Goal: Task Accomplishment & Management: Complete application form

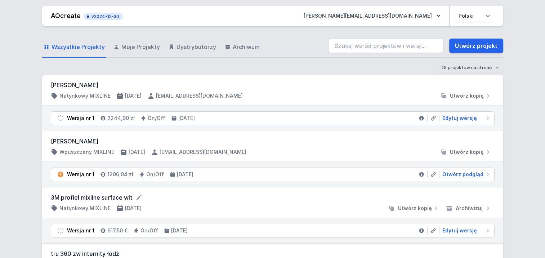
click at [105, 73] on form "Wszystkie Projekty Moje Projekty Dystrybutorzy Archiwum Utwórz projekt 25 proje…" at bounding box center [272, 55] width 461 height 40
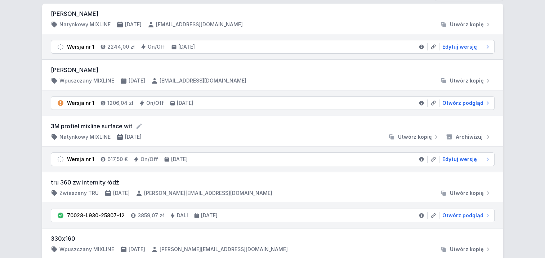
scroll to position [72, 0]
click at [469, 157] on span "Edytuj wersję" at bounding box center [460, 158] width 35 height 7
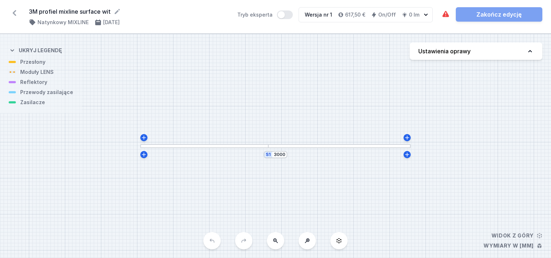
click at [497, 55] on button "Ustawienia oprawy" at bounding box center [475, 51] width 133 height 17
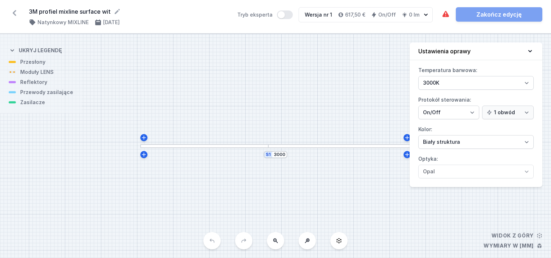
click at [497, 55] on button "Ustawienia oprawy" at bounding box center [475, 52] width 133 height 18
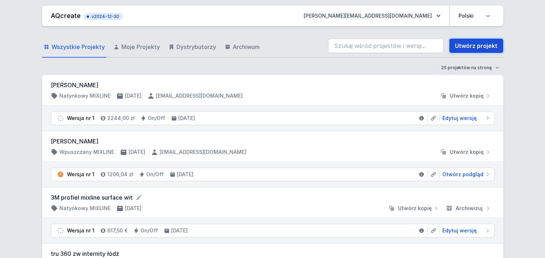
click at [473, 45] on link "Utwórz projekt" at bounding box center [476, 46] width 54 height 14
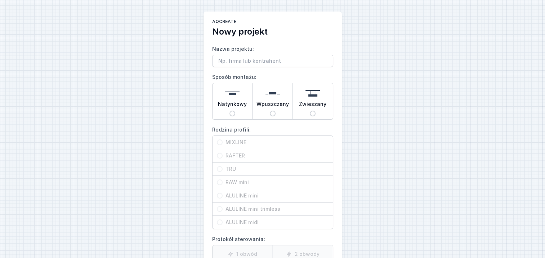
click at [234, 111] on div "Natynkowy" at bounding box center [233, 101] width 40 height 36
click at [234, 111] on input "Natynkowy" at bounding box center [233, 114] width 6 height 6
radio input "true"
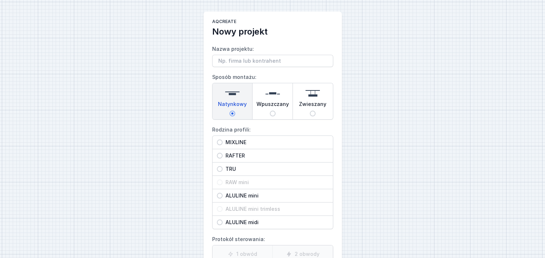
click at [221, 165] on div "TRU" at bounding box center [273, 169] width 120 height 13
click at [221, 166] on input "TRU" at bounding box center [220, 169] width 6 height 6
radio input "true"
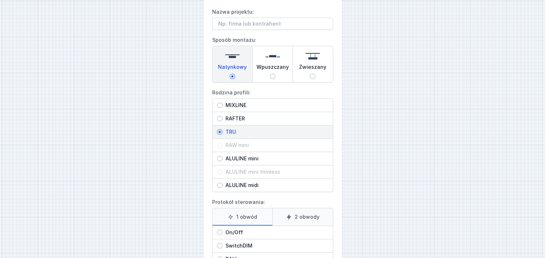
scroll to position [72, 0]
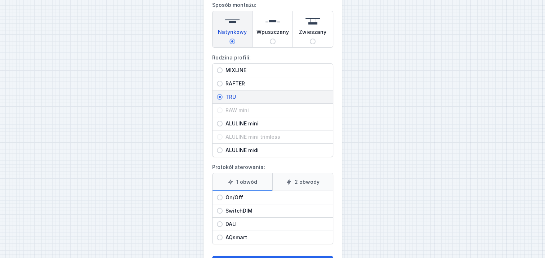
click at [221, 197] on input "On/Off" at bounding box center [220, 198] width 6 height 6
radio input "true"
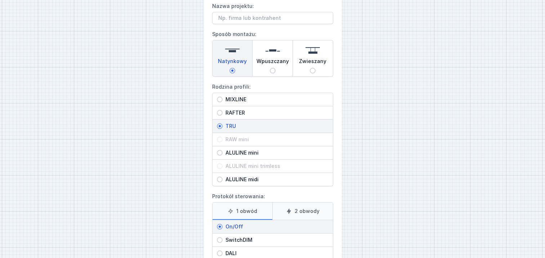
scroll to position [0, 0]
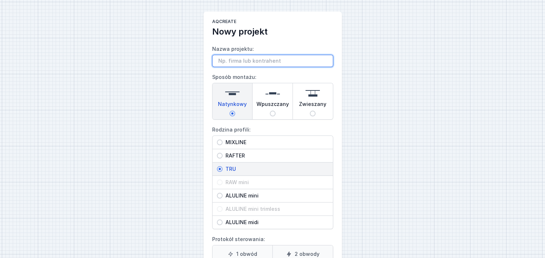
click at [232, 64] on input "Nazwa projektu:" at bounding box center [272, 61] width 121 height 12
click at [231, 60] on input "Nazwa projektu:" at bounding box center [272, 61] width 121 height 12
paste input "Mixline"
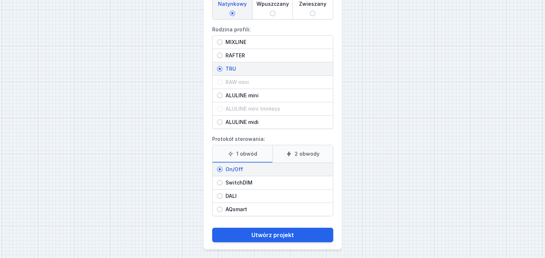
scroll to position [102, 0]
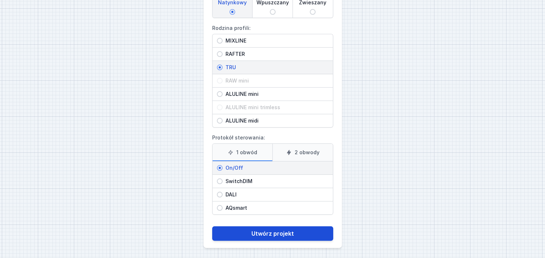
type input "Mixline"
click at [271, 228] on button "Utwórz projekt" at bounding box center [272, 233] width 121 height 14
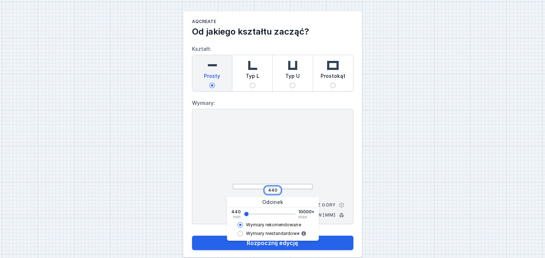
click at [275, 190] on input "440" at bounding box center [273, 190] width 12 height 6
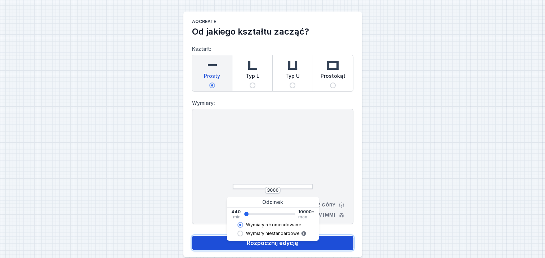
type input "2962"
click at [273, 242] on button "Rozpocznij edycję" at bounding box center [272, 243] width 161 height 14
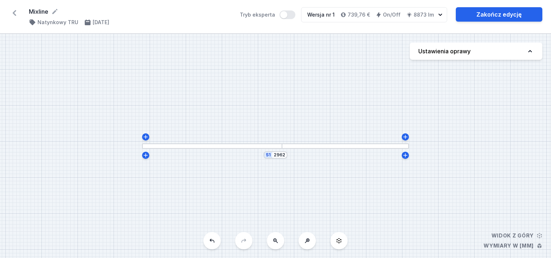
click at [185, 145] on div at bounding box center [212, 145] width 140 height 5
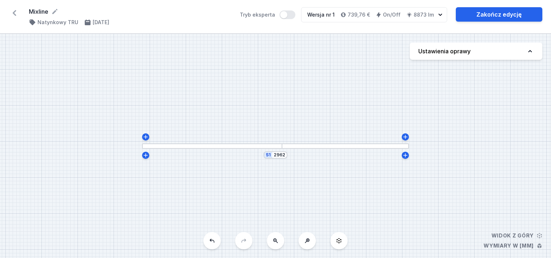
click at [523, 50] on button "Ustawienia oprawy" at bounding box center [475, 51] width 133 height 17
select select "M"
select select "3000"
select select "opal"
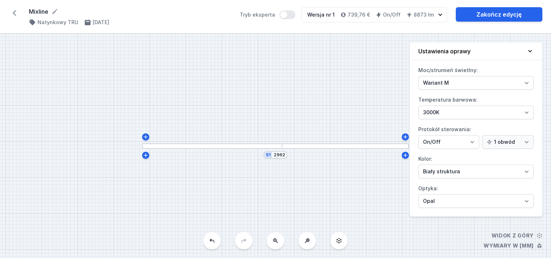
click at [408, 57] on div "S1 2962" at bounding box center [275, 146] width 551 height 224
click at [526, 50] on icon at bounding box center [529, 51] width 7 height 7
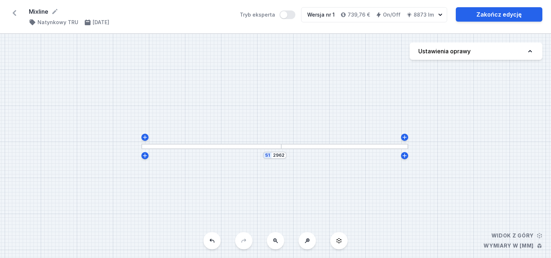
click at [183, 143] on div "S1 2962" at bounding box center [275, 146] width 551 height 224
click at [188, 148] on div at bounding box center [211, 147] width 140 height 5
click at [464, 52] on h4 "Ustawienia oprawy" at bounding box center [444, 51] width 52 height 9
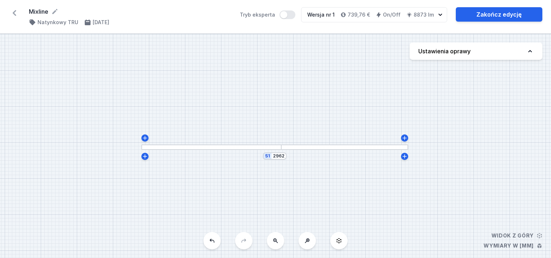
select select "M"
select select "3000"
select select "opal"
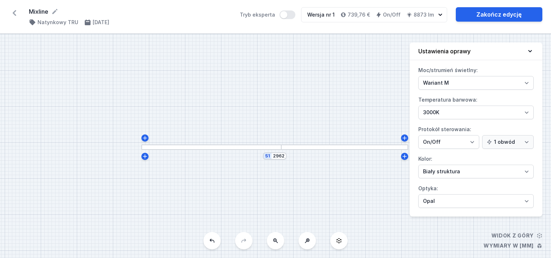
click at [370, 180] on div "S1 2962" at bounding box center [275, 146] width 551 height 224
drag, startPoint x: 373, startPoint y: 173, endPoint x: 387, endPoint y: 168, distance: 14.4
click at [373, 173] on div "S1 2962" at bounding box center [275, 146] width 551 height 224
click at [453, 26] on div "Mixline ( 11592 /v 1 ) Natynkowy TRU [DATE] Tryb eksperta Wersja nr 1 739,76 € …" at bounding box center [275, 17] width 551 height 34
click at [391, 37] on div "S1 2962" at bounding box center [275, 146] width 551 height 224
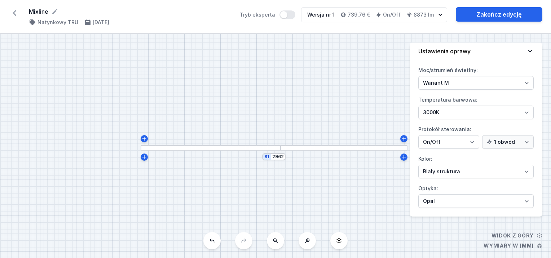
click at [375, 99] on div "S1 2962" at bounding box center [275, 146] width 551 height 224
click at [263, 148] on div at bounding box center [210, 147] width 140 height 5
click at [271, 154] on div "S1 2962" at bounding box center [274, 156] width 24 height 7
click at [269, 148] on div at bounding box center [210, 147] width 140 height 5
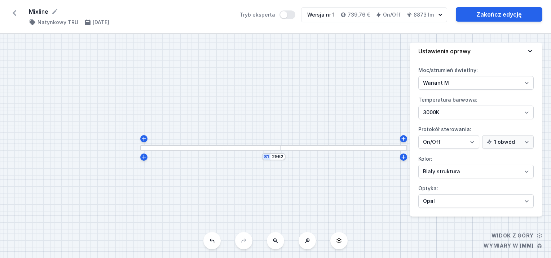
click at [280, 146] on div at bounding box center [279, 148] width 7 height 4
click at [281, 147] on div at bounding box center [279, 148] width 7 height 4
drag, startPoint x: 281, startPoint y: 147, endPoint x: 221, endPoint y: 146, distance: 59.5
click at [221, 146] on div at bounding box center [210, 147] width 140 height 5
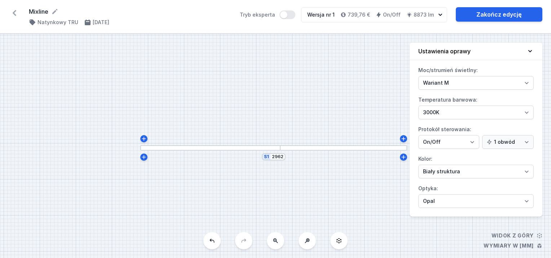
drag, startPoint x: 221, startPoint y: 146, endPoint x: 358, endPoint y: 176, distance: 139.8
click at [222, 146] on div at bounding box center [210, 147] width 140 height 5
click at [501, 235] on div "S1 2962" at bounding box center [275, 146] width 551 height 224
click at [501, 236] on div "S1 2962" at bounding box center [275, 146] width 551 height 224
click at [495, 246] on div "S1 2962" at bounding box center [275, 146] width 551 height 224
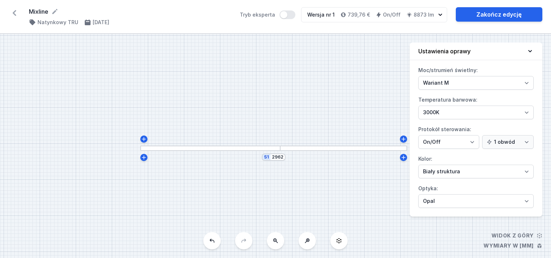
click at [531, 51] on icon at bounding box center [529, 51] width 7 height 7
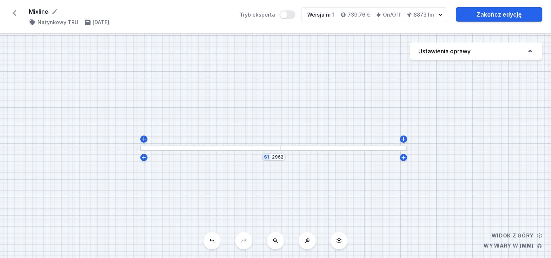
click at [15, 13] on icon at bounding box center [15, 13] width 12 height 12
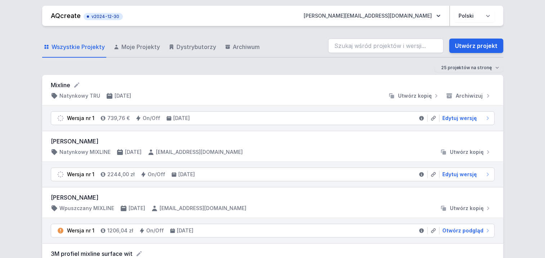
click at [70, 86] on form "Mixline" at bounding box center [273, 85] width 444 height 9
click at [455, 117] on span "Edytuj wersję" at bounding box center [460, 118] width 35 height 7
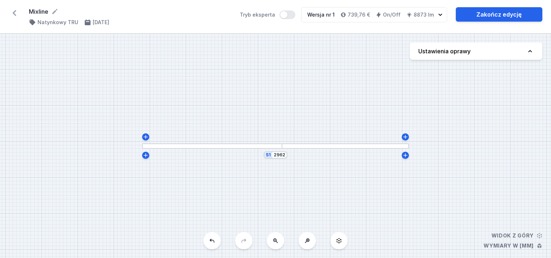
click at [346, 147] on div at bounding box center [345, 145] width 127 height 5
click at [14, 14] on icon at bounding box center [15, 13] width 4 height 6
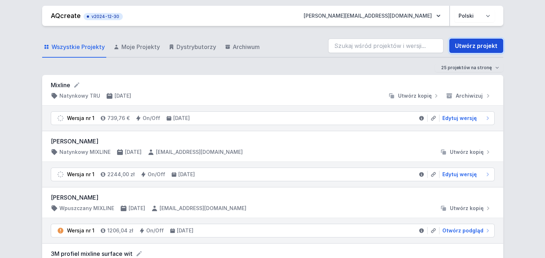
click at [461, 46] on link "Utwórz projekt" at bounding box center [476, 46] width 54 height 14
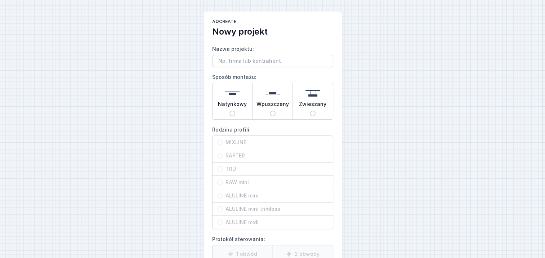
click at [232, 111] on input "Natynkowy" at bounding box center [233, 114] width 6 height 6
radio input "true"
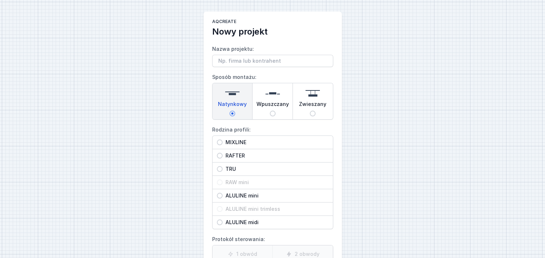
click at [218, 156] on input "RAFTER" at bounding box center [220, 156] width 6 height 6
radio input "true"
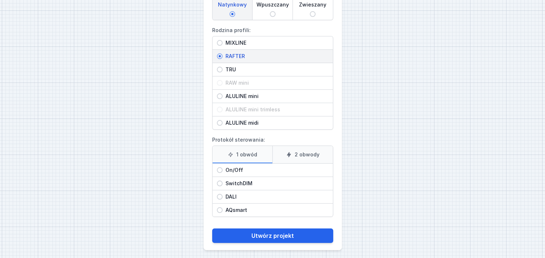
scroll to position [102, 0]
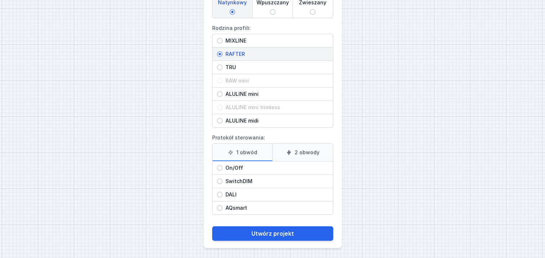
click at [222, 166] on div "On/Off" at bounding box center [273, 167] width 120 height 13
click at [222, 166] on input "On/Off" at bounding box center [220, 168] width 6 height 6
radio input "true"
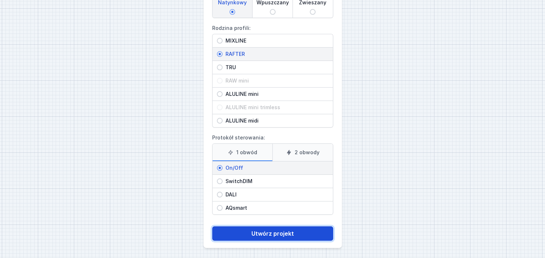
click at [280, 229] on button "Utwórz projekt" at bounding box center [272, 233] width 121 height 14
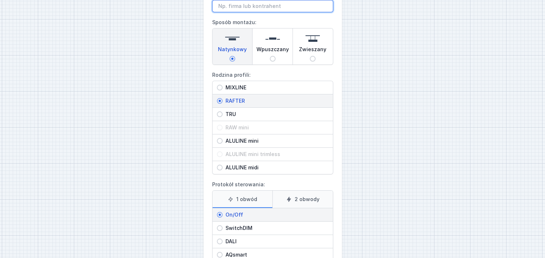
click at [236, 5] on input "Nazwa projektu:" at bounding box center [272, 6] width 121 height 12
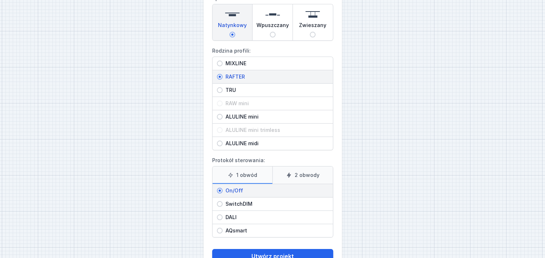
scroll to position [102, 0]
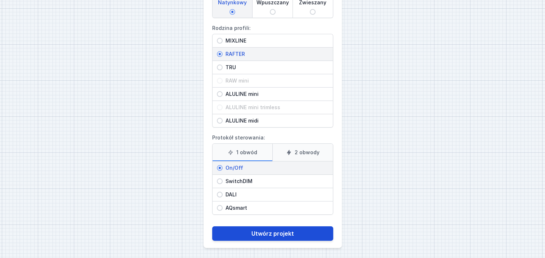
type input "3 m natykowy"
click at [269, 231] on button "Utwórz projekt" at bounding box center [272, 233] width 121 height 14
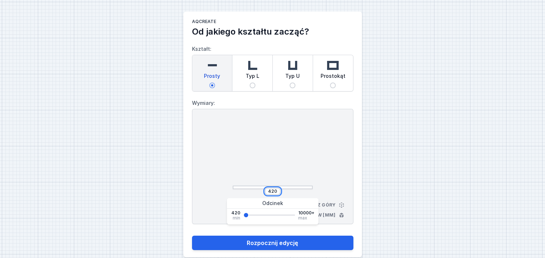
click at [275, 190] on input "420" at bounding box center [273, 191] width 12 height 6
type input "4"
type input "3000"
click at [192, 236] on button "Rozpocznij edycję" at bounding box center [272, 243] width 161 height 14
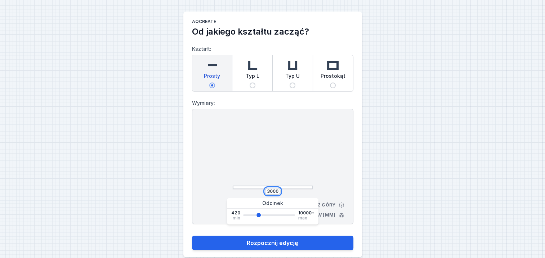
type input "3000"
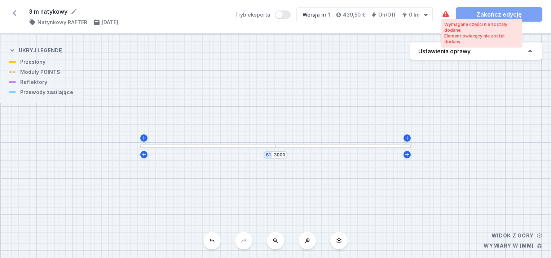
click at [443, 13] on icon at bounding box center [445, 14] width 9 height 9
click at [444, 13] on icon at bounding box center [445, 14] width 6 height 6
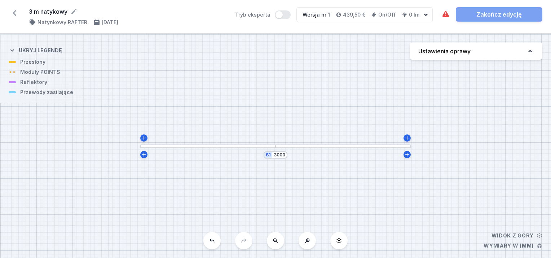
click at [204, 147] on div at bounding box center [207, 147] width 135 height 4
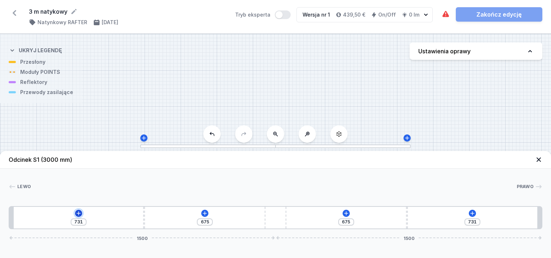
click at [76, 213] on icon at bounding box center [79, 213] width 6 height 6
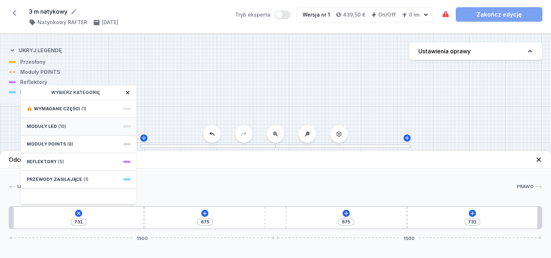
click at [69, 127] on div "Moduły LED (10)" at bounding box center [78, 127] width 115 height 18
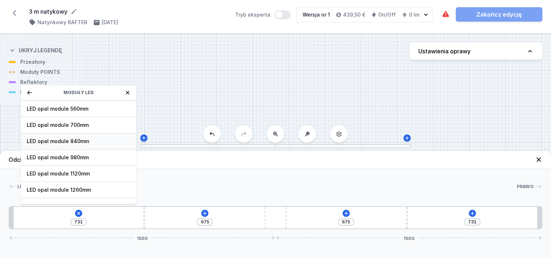
scroll to position [90, 0]
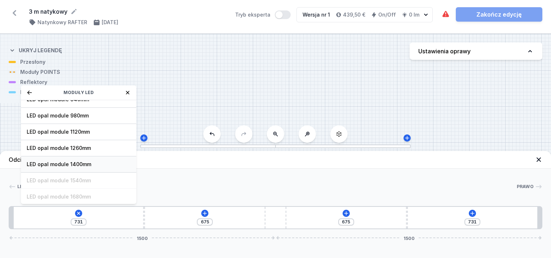
click at [78, 159] on div "LED opal module 1400mm" at bounding box center [78, 164] width 115 height 16
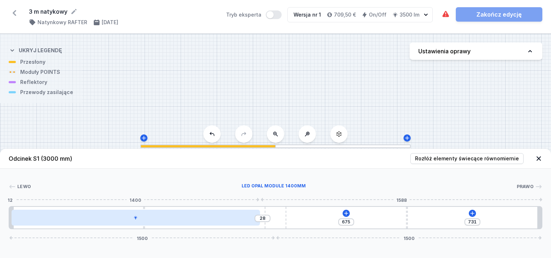
click at [146, 218] on div at bounding box center [136, 218] width 248 height 16
drag, startPoint x: 146, startPoint y: 218, endPoint x: 126, endPoint y: 218, distance: 19.8
click at [126, 218] on div at bounding box center [136, 218] width 248 height 16
click at [186, 222] on div at bounding box center [136, 218] width 248 height 16
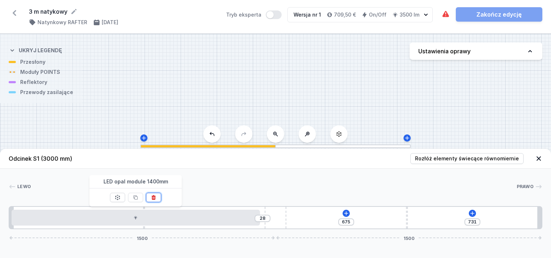
click at [154, 197] on icon at bounding box center [154, 198] width 6 height 6
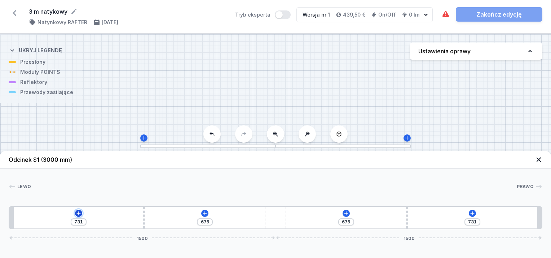
click at [80, 213] on icon at bounding box center [79, 213] width 6 height 6
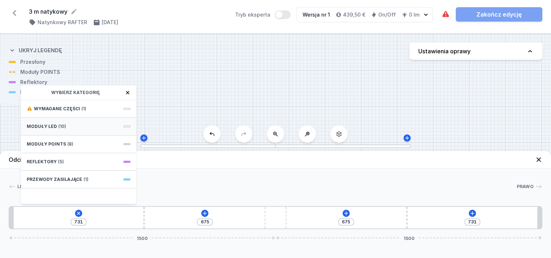
click at [65, 125] on div "Moduły LED (10)" at bounding box center [78, 127] width 115 height 18
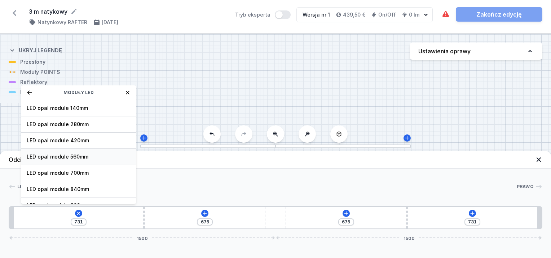
scroll to position [72, 0]
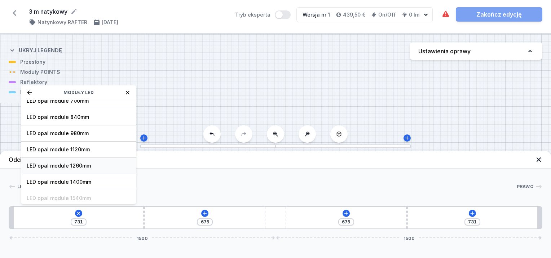
click at [80, 162] on span "LED opal module 1260mm" at bounding box center [79, 165] width 104 height 7
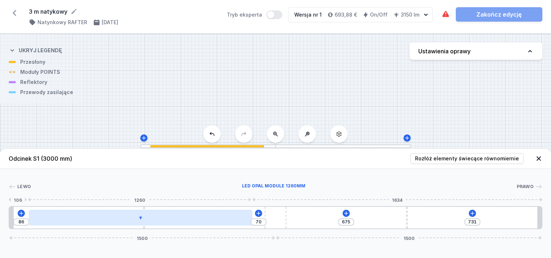
type input "66"
type input "90"
type input "50"
type input "106"
type input "44"
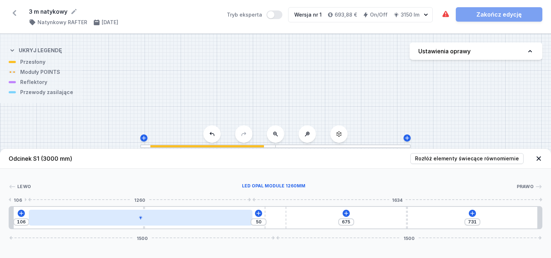
type input "112"
type input "40"
type input "116"
type input "38"
type input "118"
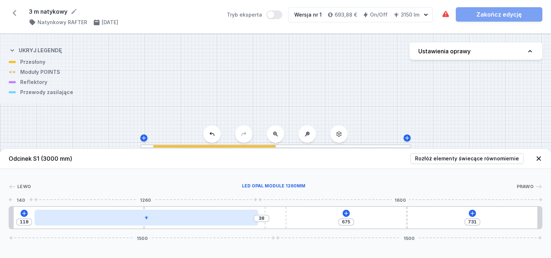
type input "26"
type input "130"
type input "20"
type input "136"
type input "90"
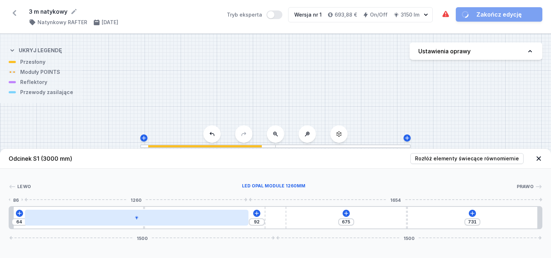
type input "66"
drag, startPoint x: 152, startPoint y: 219, endPoint x: 161, endPoint y: 221, distance: 8.8
click at [161, 221] on div at bounding box center [123, 218] width 223 height 16
drag, startPoint x: 178, startPoint y: 219, endPoint x: 140, endPoint y: 215, distance: 38.1
click at [140, 215] on div at bounding box center [123, 218] width 223 height 16
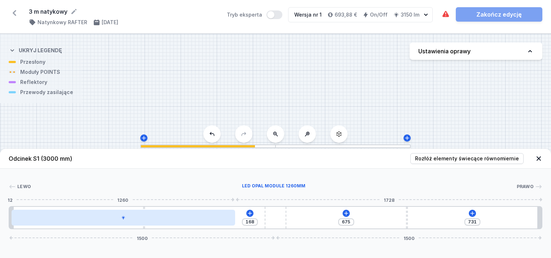
drag, startPoint x: 158, startPoint y: 219, endPoint x: 146, endPoint y: 219, distance: 12.3
click at [146, 219] on div at bounding box center [123, 218] width 223 height 16
click at [155, 219] on div at bounding box center [123, 218] width 223 height 16
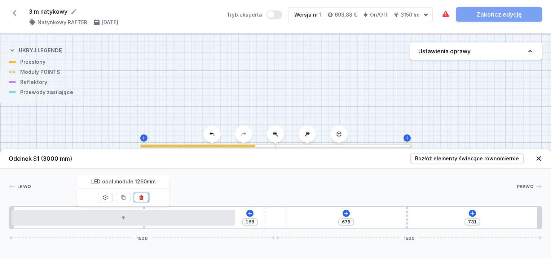
click at [141, 198] on icon at bounding box center [141, 197] width 4 height 5
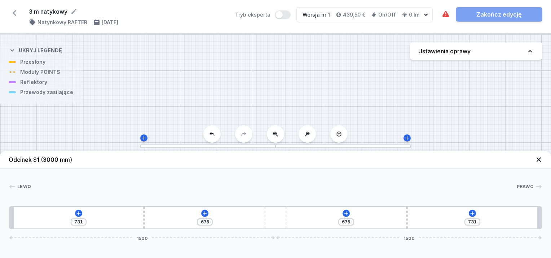
click at [82, 214] on div "731 675 675 731 1500 1500" at bounding box center [275, 217] width 533 height 23
click at [78, 214] on icon at bounding box center [79, 213] width 6 height 6
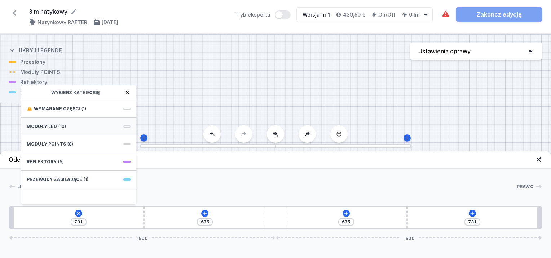
click at [63, 128] on span "(10)" at bounding box center [62, 127] width 8 height 6
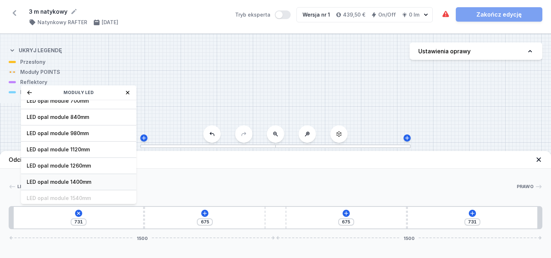
click at [74, 178] on span "LED opal module 1400mm" at bounding box center [79, 181] width 104 height 7
type input "28"
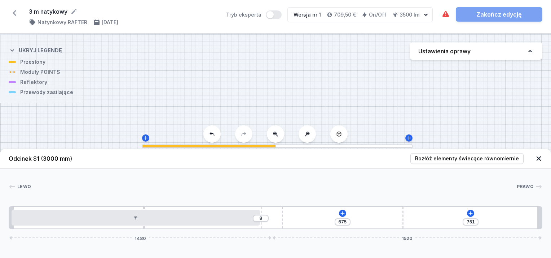
type input "749"
type input "10"
type input "743"
type input "16"
type input "741"
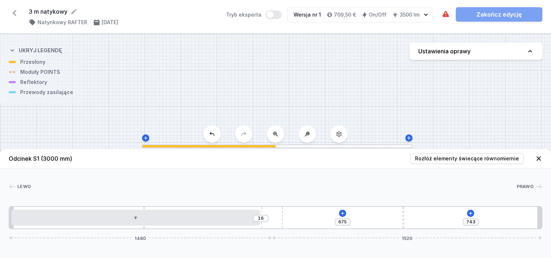
type input "18"
type input "733"
type input "26"
type input "731"
type input "28"
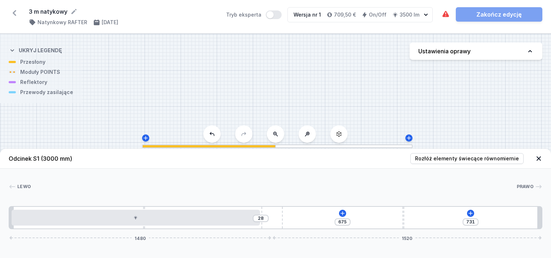
type input "723"
type input "36"
type input "719"
type input "40"
type input "709"
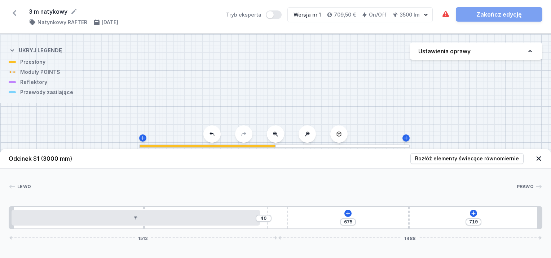
type input "50"
type input "703"
type input "56"
type input "695"
type input "64"
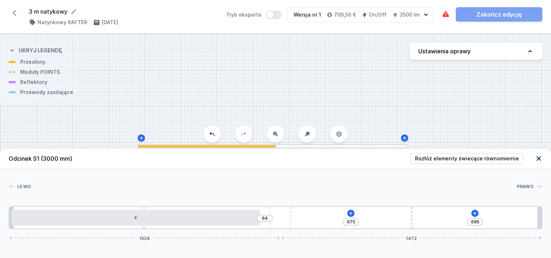
type input "691"
type input "68"
type input "689"
type input "70"
type input "691"
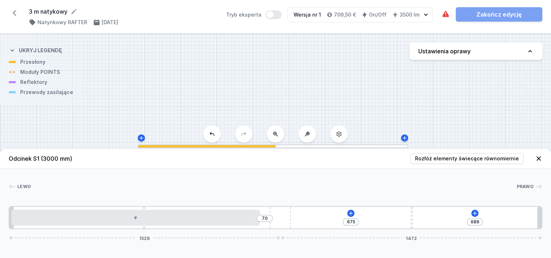
type input "68"
type input "693"
type input "66"
type input "697"
type input "62"
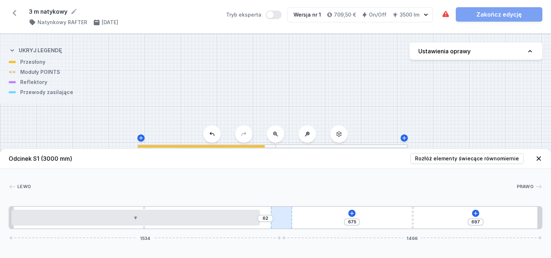
drag, startPoint x: 274, startPoint y: 214, endPoint x: 283, endPoint y: 218, distance: 9.7
click at [292, 219] on div "62 675 697 1534 1466" at bounding box center [275, 217] width 533 height 23
type input "711"
type input "48"
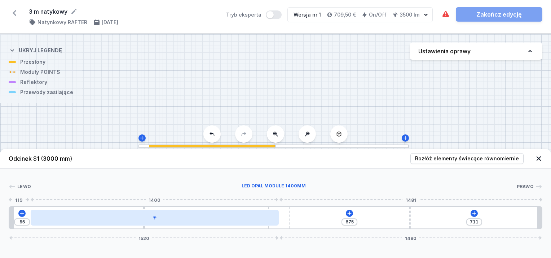
drag, startPoint x: 236, startPoint y: 217, endPoint x: 248, endPoint y: 218, distance: 12.6
click at [248, 218] on div at bounding box center [155, 218] width 248 height 16
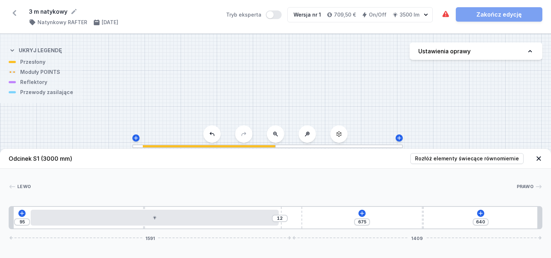
type input "642"
type input "10"
type input "644"
type input "8"
type input "646"
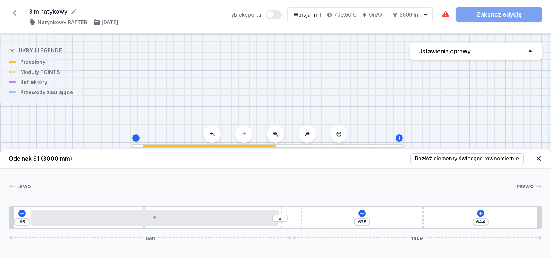
type input "6"
type input "648"
type input "4"
drag, startPoint x: 285, startPoint y: 221, endPoint x: 304, endPoint y: 226, distance: 19.8
click at [310, 226] on div "95 4 675 652 1583 1417" at bounding box center [275, 217] width 533 height 23
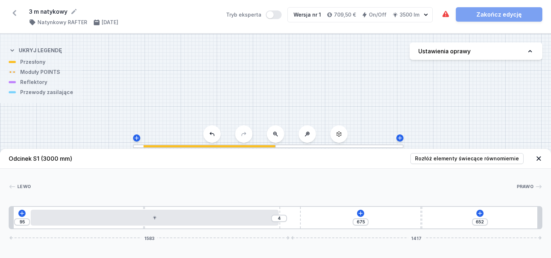
type input "658"
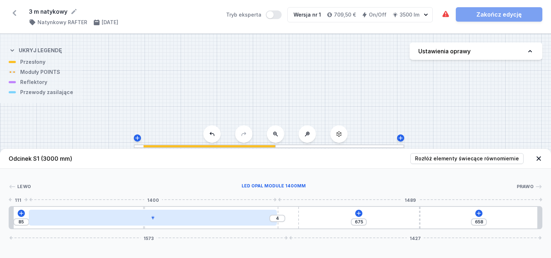
type input "83"
type input "6"
type input "81"
type input "8"
type input "79"
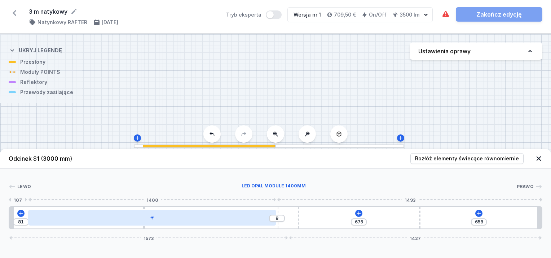
type input "10"
type input "77"
type input "12"
type input "75"
type input "14"
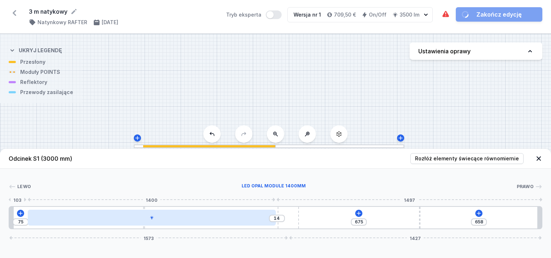
type input "73"
type input "16"
type input "71"
type input "18"
type input "69"
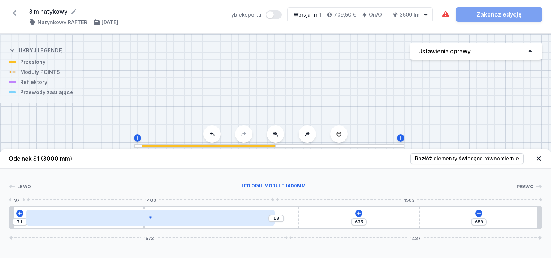
type input "20"
type input "65"
type input "24"
type input "63"
type input "26"
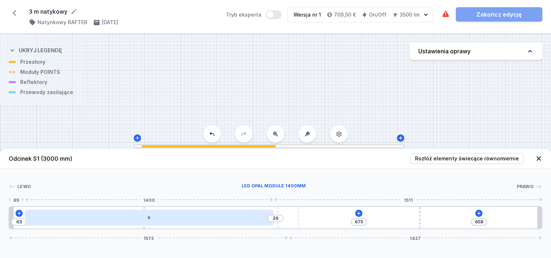
type input "61"
type input "28"
type input "59"
type input "24"
type input "65"
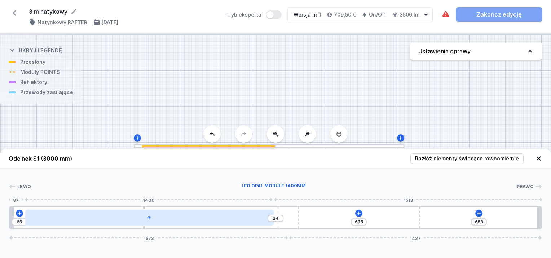
type input "26"
type input "63"
type input "28"
type input "61"
type input "30"
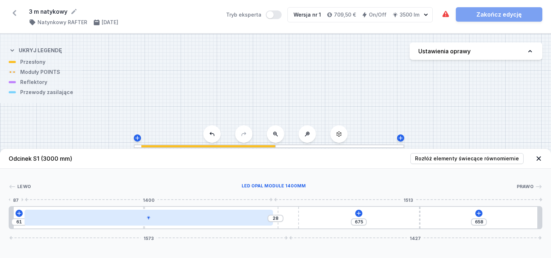
type input "59"
type input "26"
type input "63"
type input "28"
type input "61"
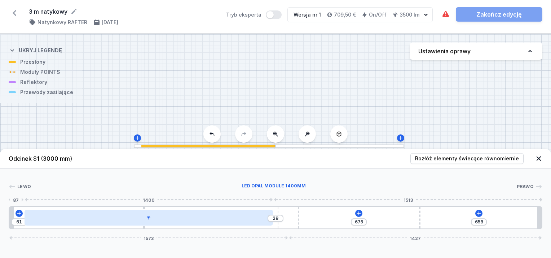
type input "30"
type input "59"
drag, startPoint x: 135, startPoint y: 222, endPoint x: 129, endPoint y: 223, distance: 7.0
click at [126, 224] on div at bounding box center [149, 218] width 248 height 16
type input "26"
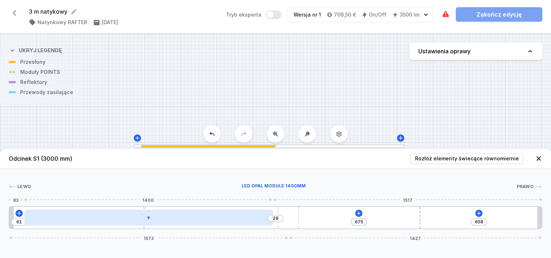
type input "63"
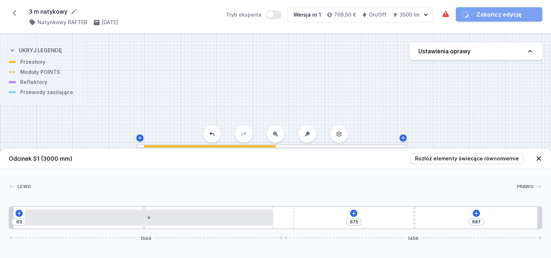
drag, startPoint x: 288, startPoint y: 210, endPoint x: 297, endPoint y: 208, distance: 10.0
click at [297, 208] on div "63 675 687 1544 1456" at bounding box center [275, 217] width 533 height 23
click at [352, 214] on icon at bounding box center [354, 213] width 6 height 6
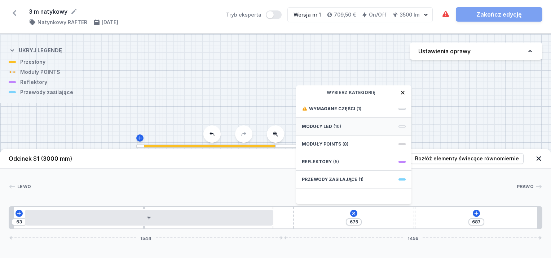
click at [318, 126] on span "Moduły LED" at bounding box center [317, 127] width 30 height 6
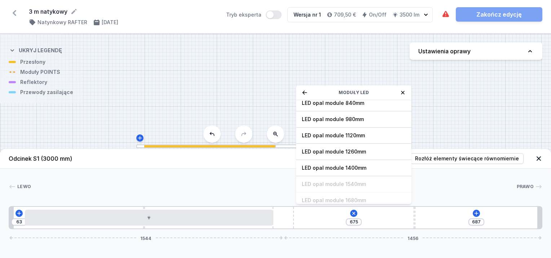
scroll to position [90, 0]
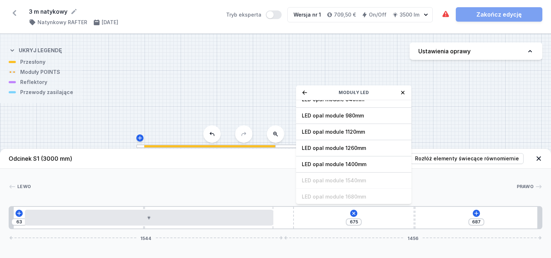
click at [353, 161] on span "LED opal module 1400mm" at bounding box center [354, 164] width 104 height 7
type input "31"
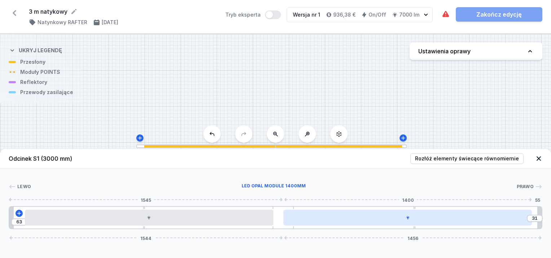
drag, startPoint x: 391, startPoint y: 219, endPoint x: 374, endPoint y: 217, distance: 16.8
click at [374, 217] on div at bounding box center [407, 218] width 248 height 16
drag, startPoint x: 385, startPoint y: 214, endPoint x: 358, endPoint y: 215, distance: 27.4
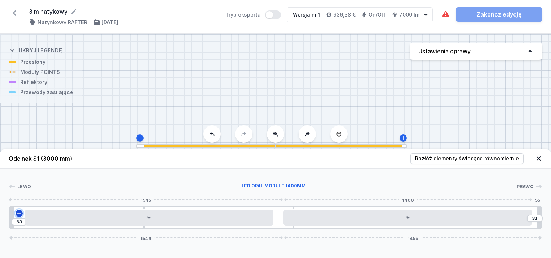
drag, startPoint x: 358, startPoint y: 215, endPoint x: 19, endPoint y: 217, distance: 338.7
click at [19, 217] on button at bounding box center [18, 213] width 7 height 7
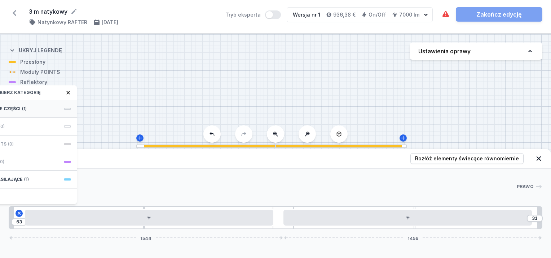
click at [32, 108] on div "Wymagane części (1)" at bounding box center [18, 109] width 115 height 18
click at [32, 108] on span "Hole for power supply cable" at bounding box center [19, 108] width 104 height 7
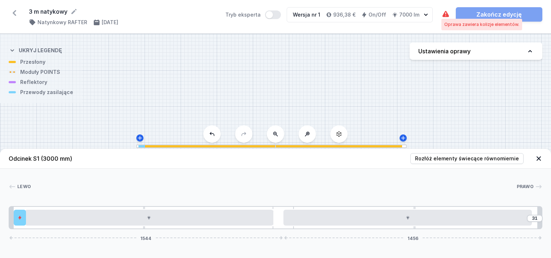
click at [443, 13] on icon at bounding box center [445, 14] width 9 height 9
click at [444, 16] on icon at bounding box center [445, 14] width 6 height 6
click at [464, 48] on h4 "Ustawienia oprawy" at bounding box center [444, 51] width 52 height 9
select select "M"
select select "3000"
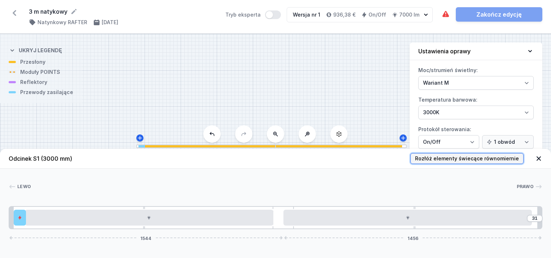
click at [521, 160] on button "Rozłóż elementy świecące równomiernie" at bounding box center [466, 158] width 113 height 11
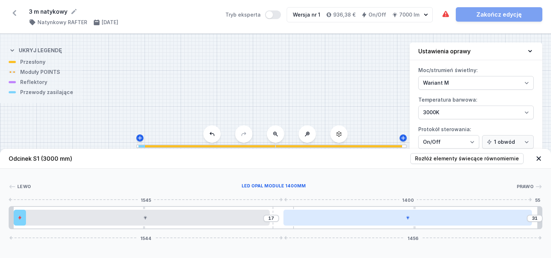
drag, startPoint x: 381, startPoint y: 225, endPoint x: 388, endPoint y: 225, distance: 6.9
click at [388, 225] on div at bounding box center [407, 218] width 248 height 16
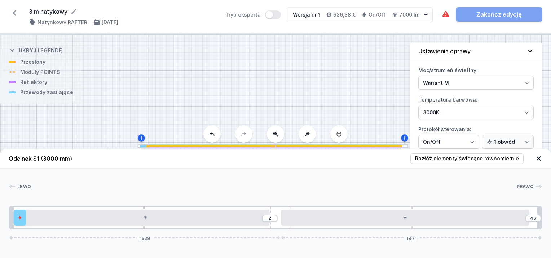
drag, startPoint x: 279, startPoint y: 211, endPoint x: 291, endPoint y: 209, distance: 12.4
click at [291, 209] on div "2 46 1529 1471" at bounding box center [275, 217] width 533 height 23
drag, startPoint x: 291, startPoint y: 209, endPoint x: 277, endPoint y: 210, distance: 14.4
click at [277, 210] on div "2 46 1529 1471" at bounding box center [275, 217] width 533 height 23
type input "51"
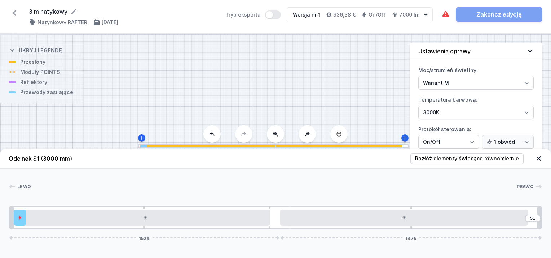
drag, startPoint x: 277, startPoint y: 207, endPoint x: 291, endPoint y: 206, distance: 14.1
click at [291, 206] on div "[PERSON_NAME] 1 2 3 4 5 3 4 1 51 1524 1476 24 70 661 10 1400 792 10 1400 75 24 …" at bounding box center [275, 199] width 551 height 61
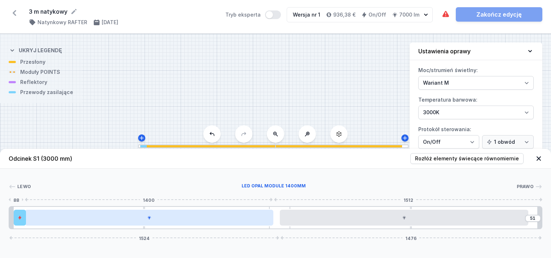
click at [261, 218] on div "51 1524 1476" at bounding box center [275, 217] width 533 height 23
drag, startPoint x: 228, startPoint y: 218, endPoint x: 238, endPoint y: 223, distance: 11.9
click at [238, 223] on div at bounding box center [149, 218] width 248 height 16
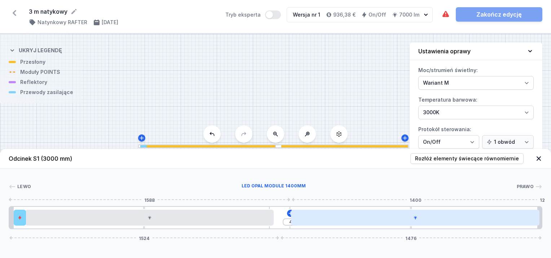
drag, startPoint x: 286, startPoint y: 210, endPoint x: 313, endPoint y: 210, distance: 26.7
click at [304, 210] on div at bounding box center [415, 218] width 248 height 16
drag, startPoint x: 349, startPoint y: 217, endPoint x: 345, endPoint y: 218, distance: 4.1
click at [345, 218] on div at bounding box center [404, 218] width 248 height 16
drag, startPoint x: 420, startPoint y: 222, endPoint x: 437, endPoint y: 225, distance: 16.7
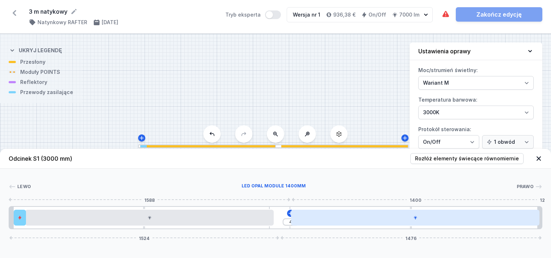
click at [437, 225] on div at bounding box center [415, 218] width 248 height 16
drag, startPoint x: 441, startPoint y: 222, endPoint x: 425, endPoint y: 220, distance: 16.0
click at [425, 220] on div at bounding box center [415, 218] width 248 height 16
drag, startPoint x: 427, startPoint y: 219, endPoint x: 414, endPoint y: 215, distance: 13.2
click at [410, 214] on div at bounding box center [404, 218] width 248 height 16
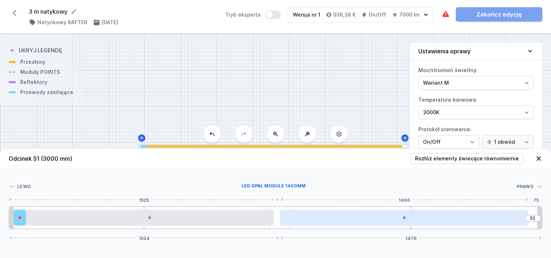
drag, startPoint x: 455, startPoint y: 218, endPoint x: 431, endPoint y: 219, distance: 24.5
click at [432, 219] on div at bounding box center [404, 218] width 248 height 16
click at [428, 219] on div at bounding box center [404, 218] width 248 height 16
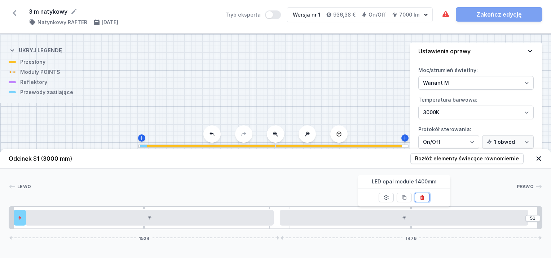
click at [424, 196] on icon at bounding box center [422, 198] width 6 height 6
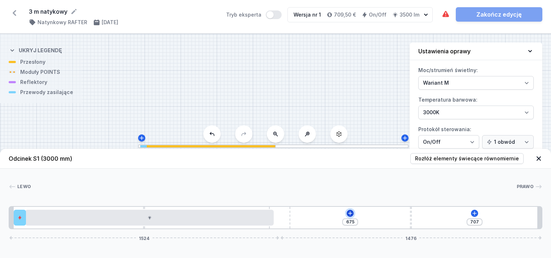
click at [350, 212] on icon at bounding box center [350, 213] width 4 height 4
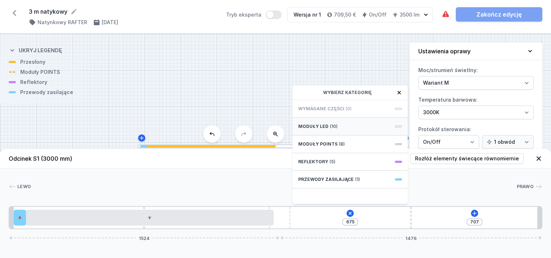
click at [342, 128] on div "Moduły LED (10)" at bounding box center [349, 127] width 115 height 18
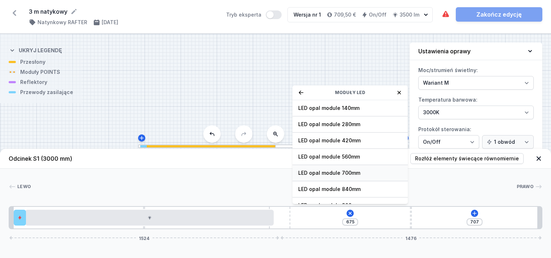
scroll to position [72, 0]
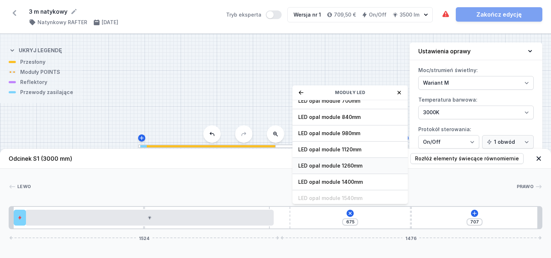
click at [362, 164] on span "LED opal module 1260mm" at bounding box center [350, 165] width 104 height 7
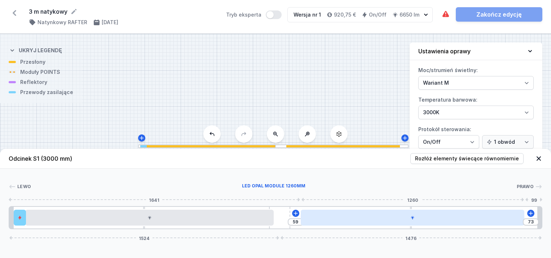
type input "65"
type input "67"
type input "63"
type input "69"
type input "61"
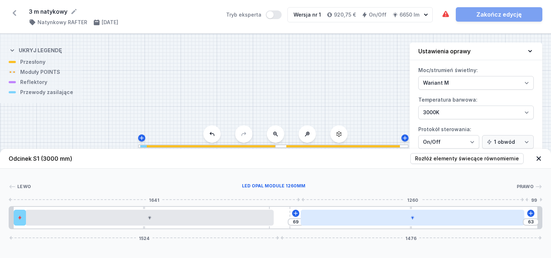
type input "71"
type input "53"
type input "79"
type input "47"
type input "85"
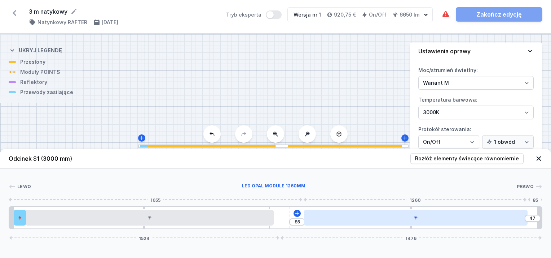
type input "43"
type input "91"
type input "41"
type input "85"
type input "47"
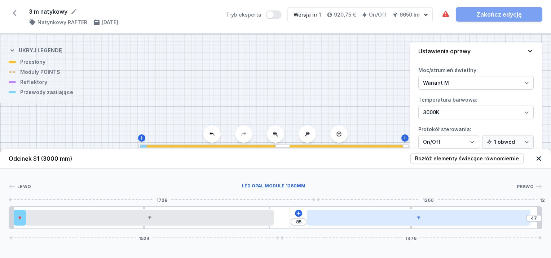
type input "83"
type input "49"
type input "81"
type input "51"
type input "83"
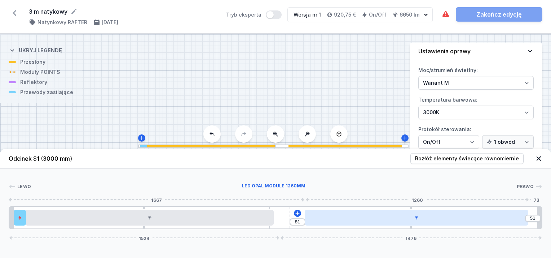
type input "49"
type input "85"
type input "47"
type input "87"
type input "45"
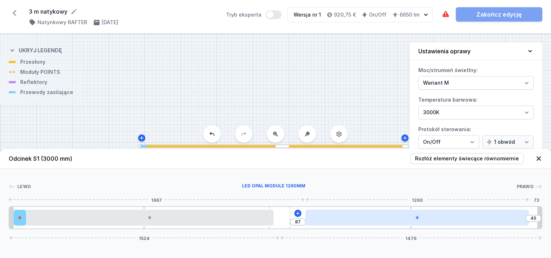
type input "89"
type input "43"
type input "91"
type input "41"
type input "93"
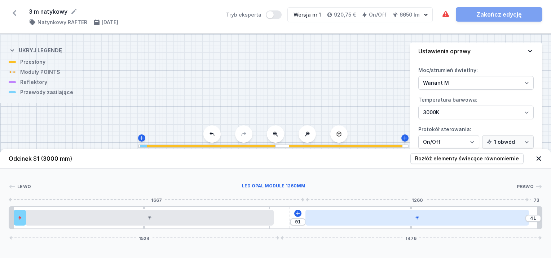
type input "39"
type input "87"
type input "45"
type input "89"
type input "43"
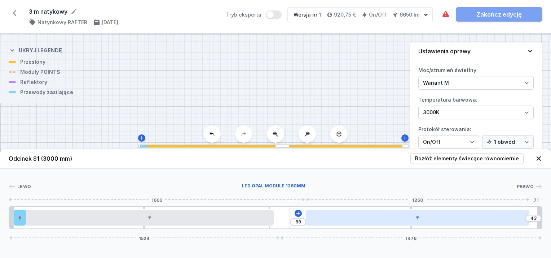
type input "91"
type input "41"
type input "93"
type input "39"
drag, startPoint x: 418, startPoint y: 220, endPoint x: 444, endPoint y: 225, distance: 26.1
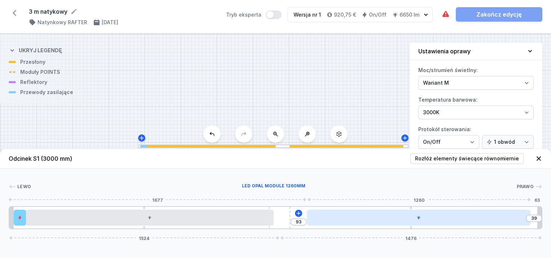
click at [449, 223] on div at bounding box center [418, 218] width 223 height 16
type input "91"
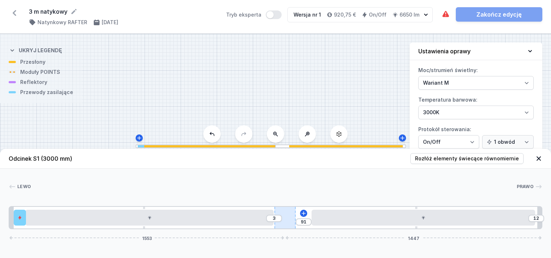
click at [307, 215] on div "3 91 12 1553 1447" at bounding box center [275, 217] width 533 height 23
type input "1"
drag, startPoint x: 289, startPoint y: 215, endPoint x: 306, endPoint y: 216, distance: 17.3
click at [313, 216] on div "19 91 1569 1431" at bounding box center [275, 217] width 533 height 23
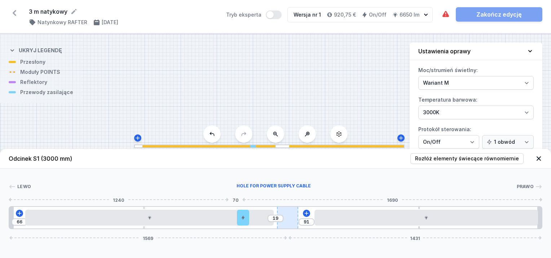
type input "10"
type input "11"
type input "19"
drag, startPoint x: 16, startPoint y: 218, endPoint x: 302, endPoint y: 221, distance: 286.1
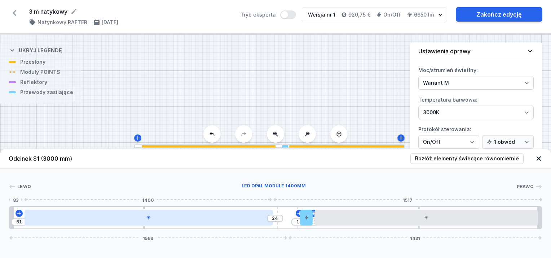
type input "18"
type input "67"
type input "18"
type input "67"
type input "20"
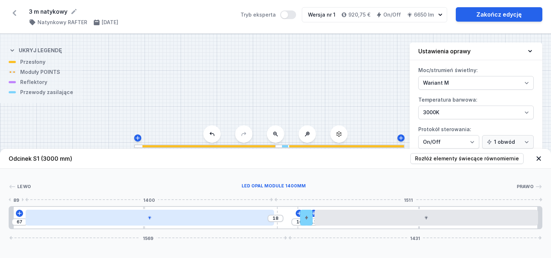
type input "65"
type input "22"
type input "63"
type input "24"
type input "61"
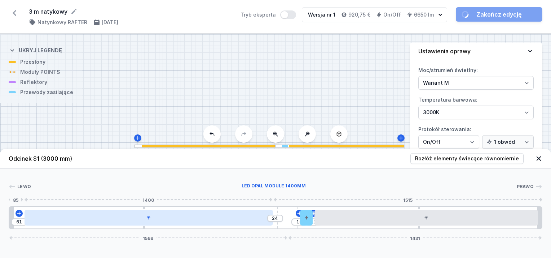
type input "26"
type input "59"
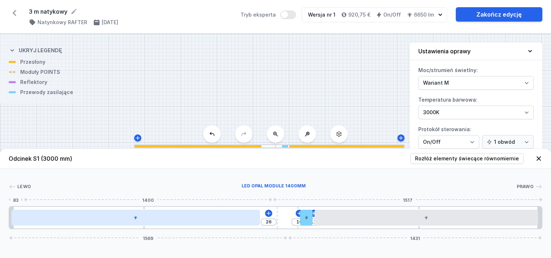
type input "24"
drag, startPoint x: 135, startPoint y: 220, endPoint x: 131, endPoint y: 219, distance: 4.3
click at [131, 219] on div at bounding box center [149, 218] width 248 height 16
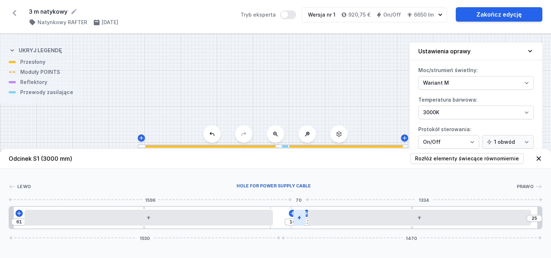
type input "15"
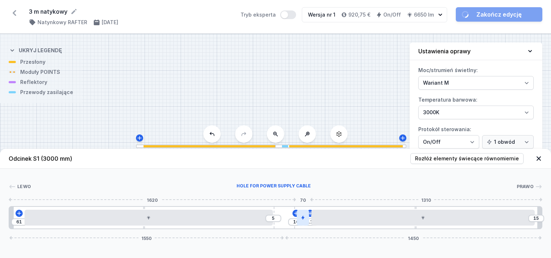
drag, startPoint x: 290, startPoint y: 221, endPoint x: 301, endPoint y: 221, distance: 11.5
click at [301, 221] on div "61 5 10 11 15 1550 1450" at bounding box center [275, 217] width 533 height 23
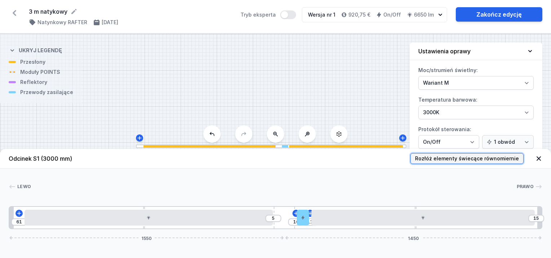
click at [466, 160] on span "Rozłóż elementy świecące równomiernie" at bounding box center [467, 158] width 104 height 7
type input "89"
type input "90"
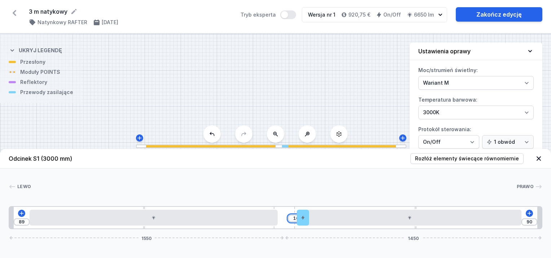
drag, startPoint x: 292, startPoint y: 219, endPoint x: 296, endPoint y: 221, distance: 4.4
click at [296, 221] on input "10" at bounding box center [296, 218] width 12 height 6
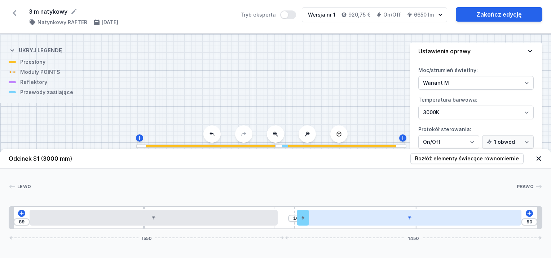
drag, startPoint x: 300, startPoint y: 217, endPoint x: 326, endPoint y: 216, distance: 25.6
click at [9, 218] on div "10" at bounding box center [9, 218] width 0 height 0
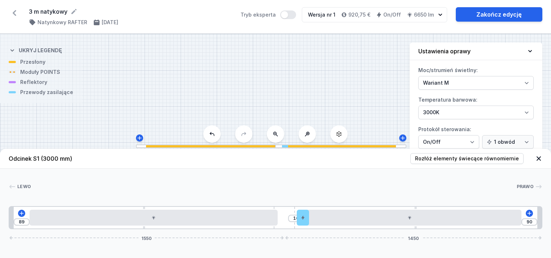
click at [366, 189] on div at bounding box center [273, 186] width 485 height 7
click at [18, 212] on button at bounding box center [21, 213] width 7 height 7
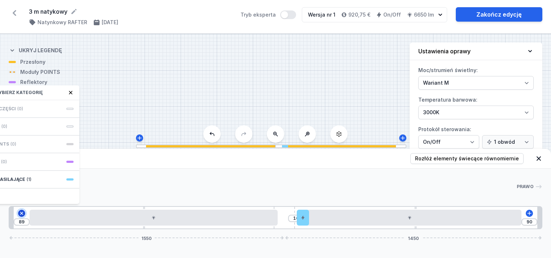
click at [22, 215] on icon at bounding box center [21, 213] width 8 height 8
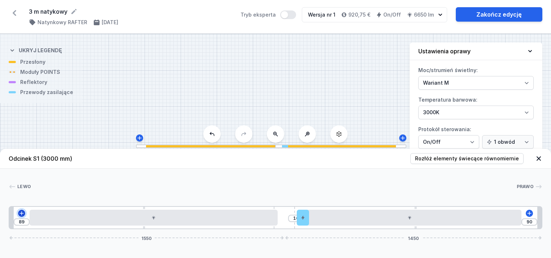
click at [22, 215] on icon at bounding box center [21, 213] width 4 height 4
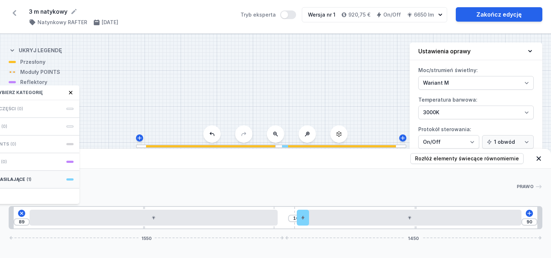
click at [21, 106] on span "Hole for power supply cable" at bounding box center [22, 108] width 104 height 7
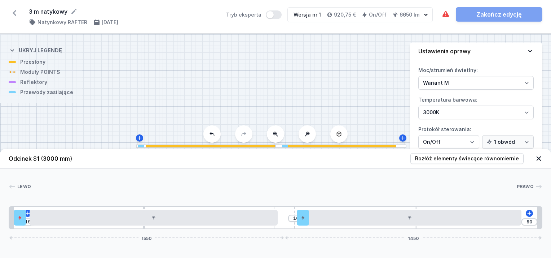
drag, startPoint x: 23, startPoint y: 154, endPoint x: 24, endPoint y: 174, distance: 20.2
click at [20, 170] on div "S1 3000 Odcinek S1 (3000 mm) Rozłóż elementy świecące równomiernie Lewo Prawo 1…" at bounding box center [275, 146] width 551 height 224
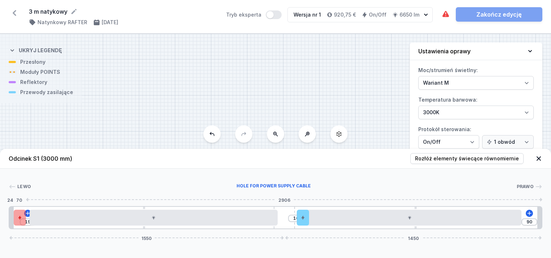
click at [23, 213] on div at bounding box center [20, 218] width 12 height 16
click at [42, 199] on button at bounding box center [46, 197] width 15 height 9
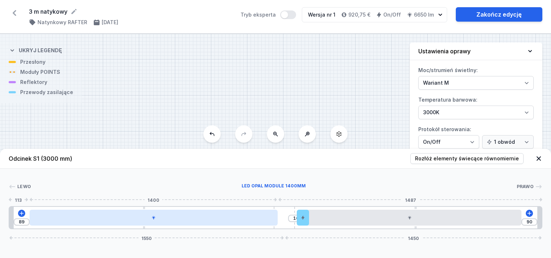
type input "125"
click at [62, 213] on div at bounding box center [154, 218] width 248 height 16
drag, startPoint x: 175, startPoint y: 219, endPoint x: 169, endPoint y: 217, distance: 6.8
click at [169, 217] on div at bounding box center [160, 218] width 248 height 16
click at [179, 220] on div at bounding box center [160, 218] width 248 height 16
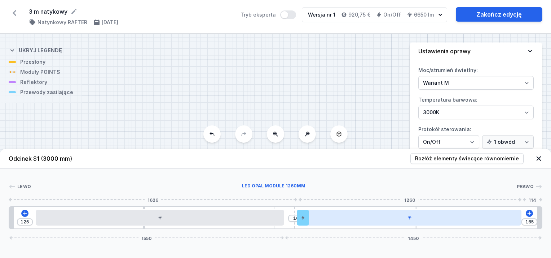
click at [455, 225] on div at bounding box center [409, 218] width 223 height 16
click at [453, 221] on div at bounding box center [395, 218] width 223 height 16
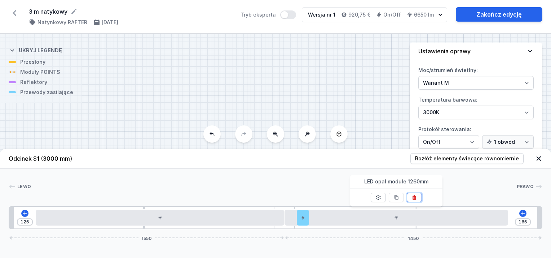
click at [412, 197] on icon at bounding box center [414, 198] width 6 height 6
type input "681"
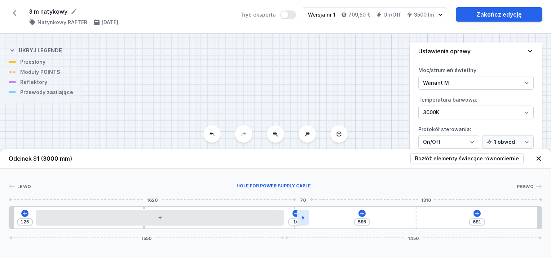
click at [305, 218] on div at bounding box center [303, 218] width 12 height 16
click at [305, 193] on button at bounding box center [302, 197] width 15 height 9
type input "675"
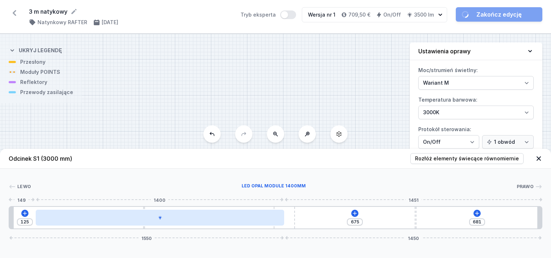
click at [259, 213] on div at bounding box center [160, 218] width 248 height 16
click at [257, 217] on div at bounding box center [160, 218] width 248 height 16
click at [242, 221] on div at bounding box center [160, 218] width 248 height 16
drag, startPoint x: 261, startPoint y: 220, endPoint x: 257, endPoint y: 221, distance: 4.0
click at [260, 221] on div at bounding box center [160, 218] width 248 height 16
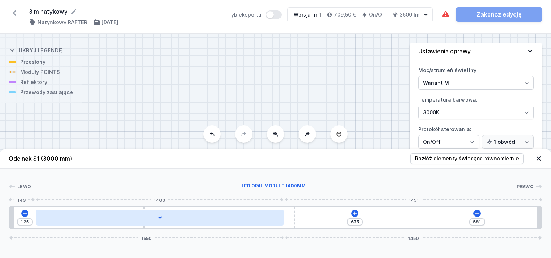
click at [200, 225] on div at bounding box center [160, 218] width 248 height 16
click at [169, 222] on div at bounding box center [160, 218] width 248 height 16
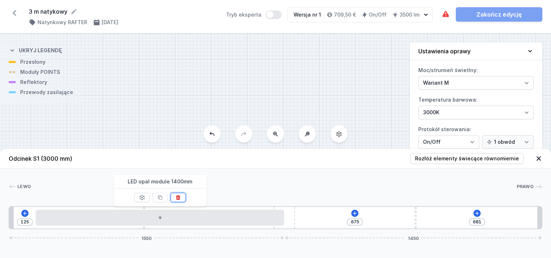
click at [176, 197] on icon at bounding box center [178, 197] width 4 height 5
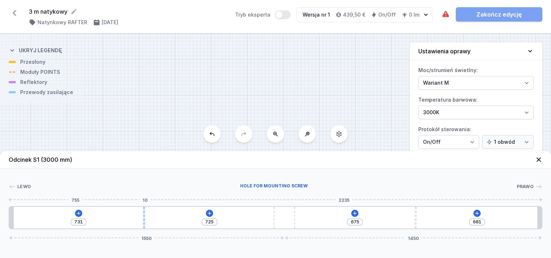
type input "749"
type input "707"
type input "753"
type input "703"
type input "757"
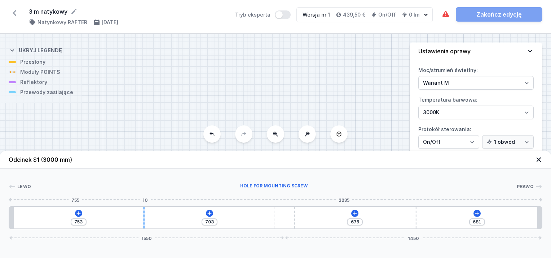
type input "699"
type input "767"
type input "689"
type input "843"
type input "613"
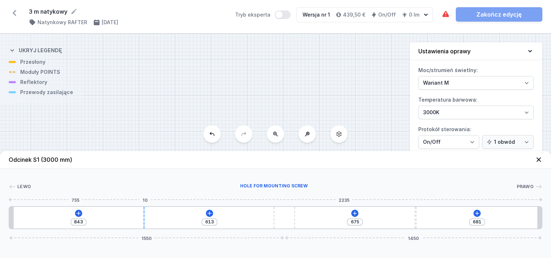
type input "847"
type input "609"
type input "851"
type input "605"
type input "857"
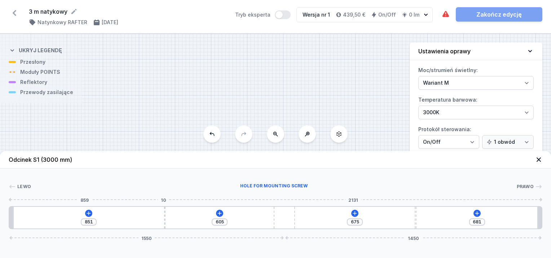
type input "599"
type input "859"
type input "597"
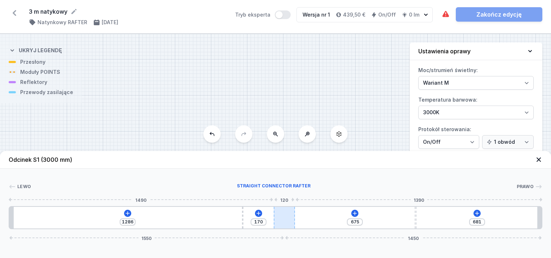
drag, startPoint x: 144, startPoint y: 214, endPoint x: 275, endPoint y: 222, distance: 131.4
click at [275, 222] on div "1286 170 675 681 1550 1450" at bounding box center [275, 217] width 533 height 23
click at [128, 214] on icon at bounding box center [128, 213] width 4 height 4
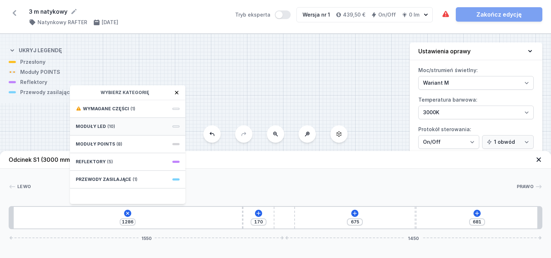
click at [125, 127] on div "Moduły LED (10)" at bounding box center [127, 127] width 115 height 18
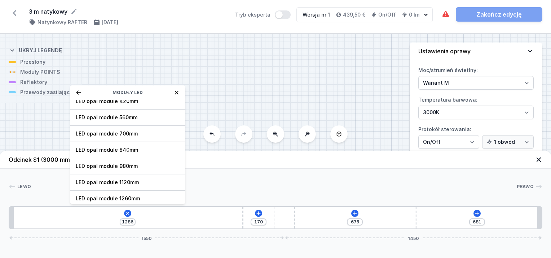
scroll to position [90, 0]
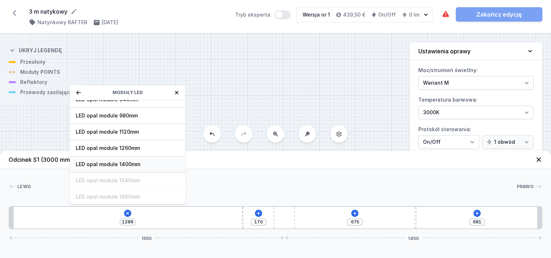
click at [125, 161] on span "LED opal module 1400mm" at bounding box center [128, 164] width 104 height 7
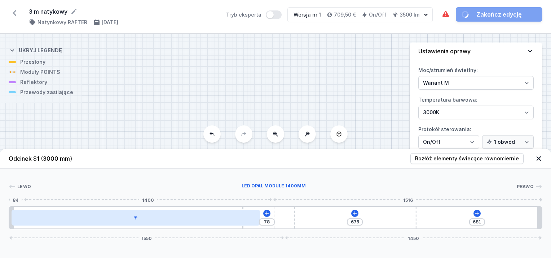
drag, startPoint x: 88, startPoint y: 223, endPoint x: 97, endPoint y: 225, distance: 9.3
click at [97, 225] on div at bounding box center [136, 218] width 248 height 16
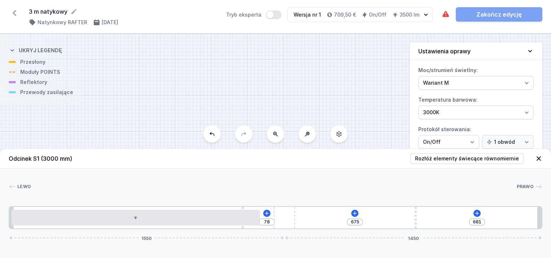
drag, startPoint x: 244, startPoint y: 209, endPoint x: 271, endPoint y: 209, distance: 27.4
click at [271, 209] on div "78 675 681 1550 1450" at bounding box center [275, 217] width 533 height 23
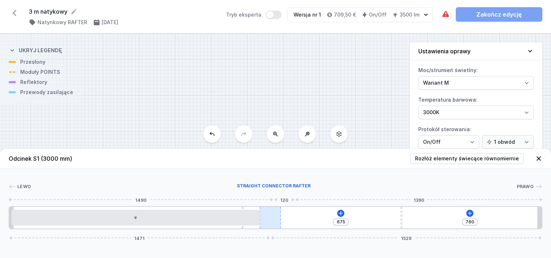
click at [275, 214] on div at bounding box center [269, 218] width 21 height 22
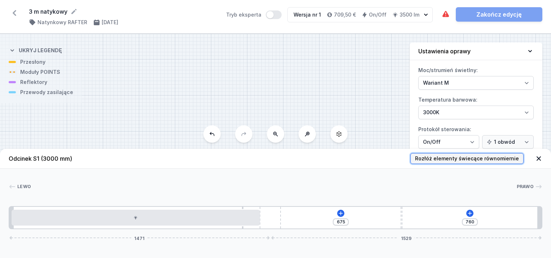
click at [436, 160] on span "Rozłóż elementy świecące równomiernie" at bounding box center [467, 158] width 104 height 7
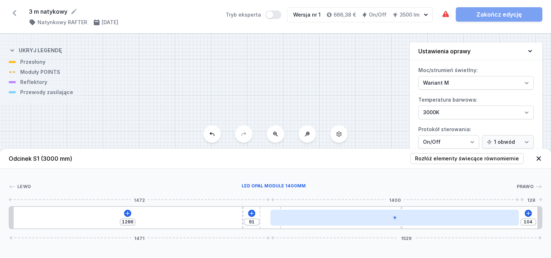
click at [347, 218] on div at bounding box center [394, 218] width 248 height 16
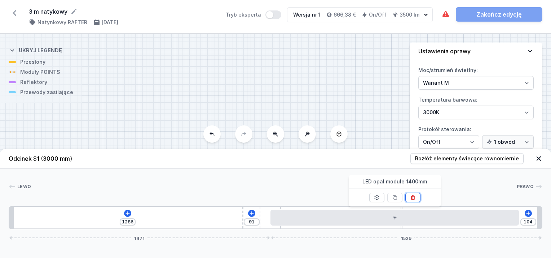
click at [415, 196] on icon at bounding box center [413, 198] width 6 height 6
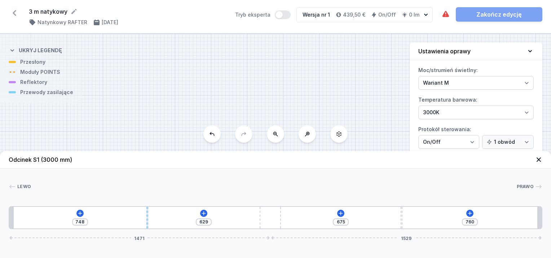
drag, startPoint x: 242, startPoint y: 213, endPoint x: 145, endPoint y: 216, distance: 96.6
click at [145, 216] on div "748 629 675 760 1471 1529" at bounding box center [275, 217] width 533 height 23
click at [78, 213] on icon at bounding box center [80, 213] width 6 height 6
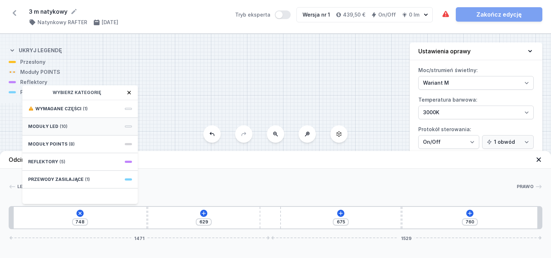
click at [67, 128] on div "Moduły LED (10)" at bounding box center [79, 127] width 115 height 18
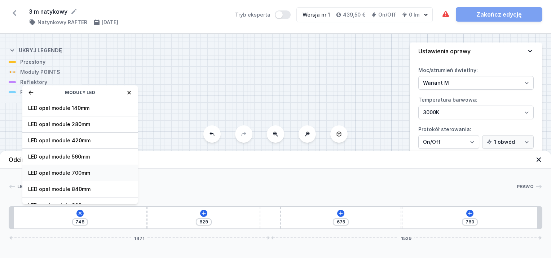
click at [92, 170] on span "LED opal module 700mm" at bounding box center [80, 172] width 104 height 7
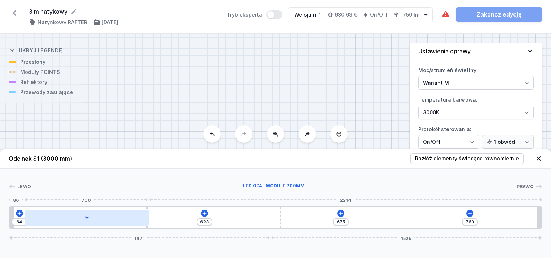
drag, startPoint x: 86, startPoint y: 217, endPoint x: 96, endPoint y: 220, distance: 10.6
drag, startPoint x: 97, startPoint y: 217, endPoint x: 89, endPoint y: 215, distance: 7.8
click at [89, 215] on div at bounding box center [87, 218] width 124 height 16
click at [88, 217] on icon at bounding box center [90, 217] width 4 height 4
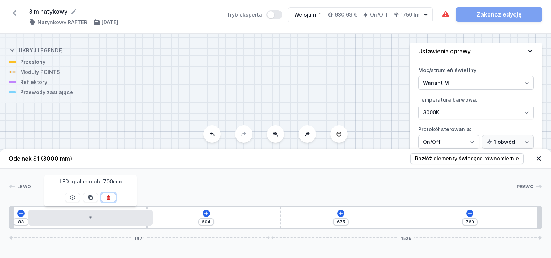
click at [108, 198] on icon at bounding box center [109, 198] width 6 height 6
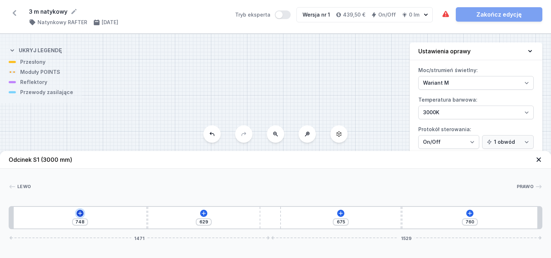
click at [78, 215] on icon at bounding box center [80, 213] width 6 height 6
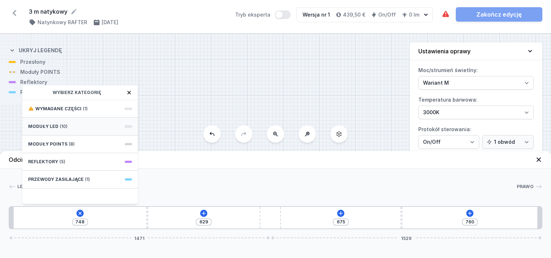
click at [71, 126] on div "Moduły LED (10)" at bounding box center [79, 127] width 115 height 18
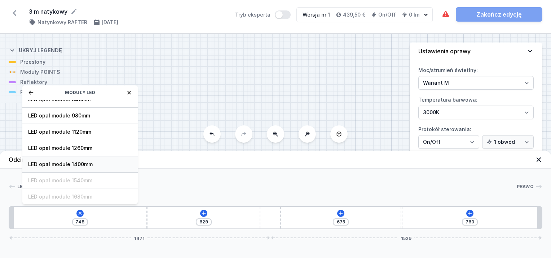
click at [81, 161] on span "LED opal module 1400mm" at bounding box center [80, 164] width 104 height 7
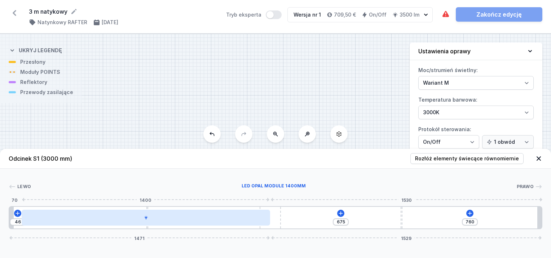
drag, startPoint x: 150, startPoint y: 221, endPoint x: 143, endPoint y: 221, distance: 6.8
click at [166, 222] on div at bounding box center [146, 218] width 248 height 16
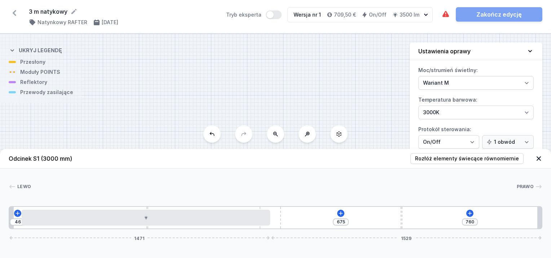
click at [20, 208] on div "46 675 760 1471 1529" at bounding box center [275, 217] width 533 height 23
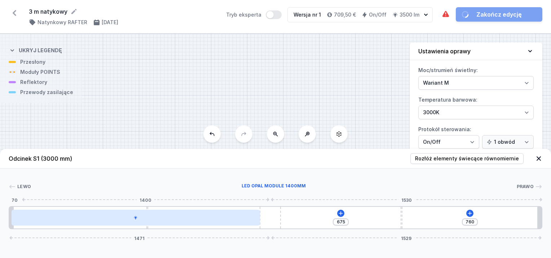
click at [26, 214] on div at bounding box center [136, 218] width 248 height 16
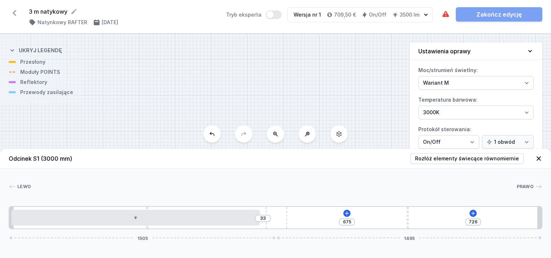
drag, startPoint x: 267, startPoint y: 215, endPoint x: 288, endPoint y: 215, distance: 20.9
click at [288, 215] on div "33 675 726 1505 1495" at bounding box center [275, 217] width 533 height 23
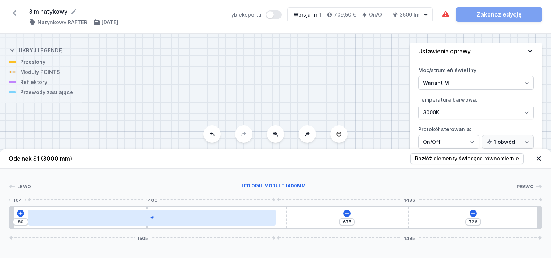
drag, startPoint x: 249, startPoint y: 214, endPoint x: 245, endPoint y: 213, distance: 4.0
click at [261, 213] on div at bounding box center [152, 218] width 248 height 16
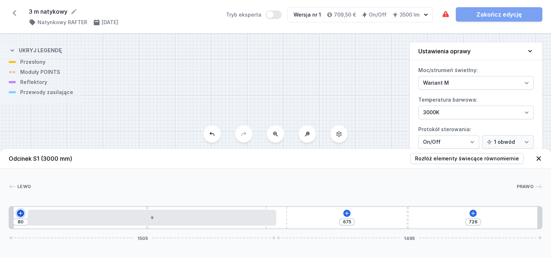
click at [21, 213] on icon at bounding box center [21, 213] width 6 height 6
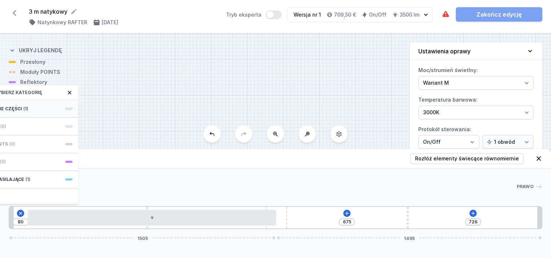
click at [33, 111] on div "Wymagane części (1)" at bounding box center [20, 109] width 115 height 18
click at [33, 111] on span "Hole for power supply cable" at bounding box center [21, 108] width 104 height 7
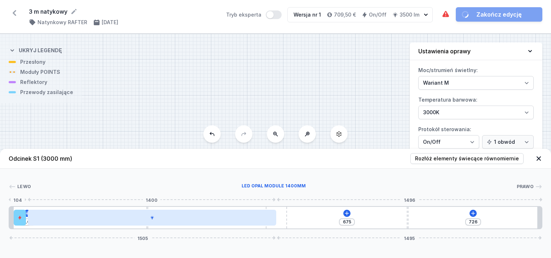
drag, startPoint x: 201, startPoint y: 223, endPoint x: 210, endPoint y: 224, distance: 8.7
click at [202, 224] on div at bounding box center [152, 218] width 248 height 16
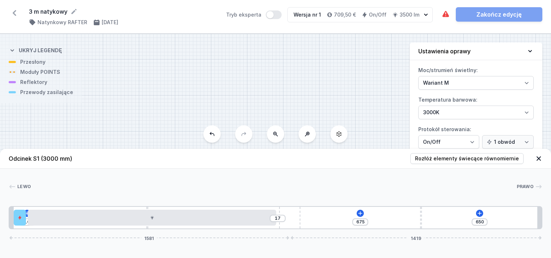
drag, startPoint x: 284, startPoint y: 210, endPoint x: 301, endPoint y: 203, distance: 18.4
click at [312, 213] on div "10 17 675 650 1581 1419" at bounding box center [275, 217] width 533 height 23
drag, startPoint x: 293, startPoint y: 212, endPoint x: 330, endPoint y: 210, distance: 37.6
click at [305, 208] on div "10 675 671 1560 1440" at bounding box center [275, 217] width 533 height 23
click at [357, 212] on icon at bounding box center [357, 213] width 6 height 6
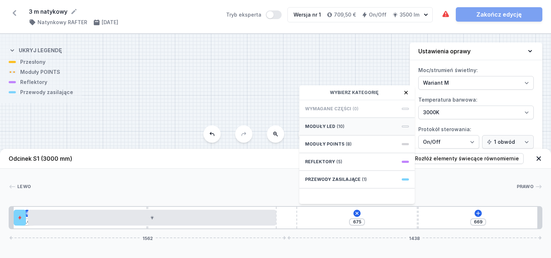
click at [334, 130] on div "Moduły LED (10)" at bounding box center [356, 127] width 115 height 18
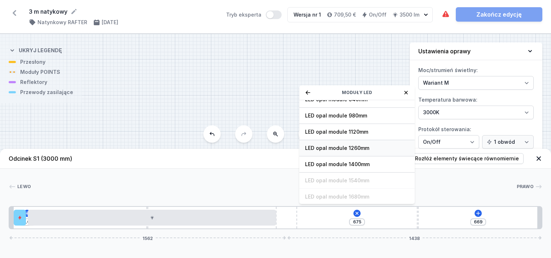
click at [363, 148] on span "LED opal module 1260mm" at bounding box center [357, 148] width 104 height 7
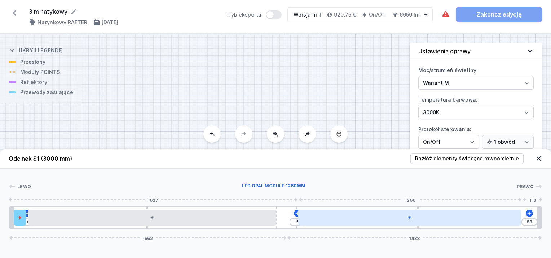
drag, startPoint x: 430, startPoint y: 219, endPoint x: 465, endPoint y: 221, distance: 35.7
click at [448, 223] on div at bounding box center [409, 218] width 223 height 16
drag, startPoint x: 479, startPoint y: 218, endPoint x: 488, endPoint y: 218, distance: 8.3
click at [488, 218] on div at bounding box center [414, 218] width 223 height 16
drag, startPoint x: 288, startPoint y: 218, endPoint x: 317, endPoint y: 219, distance: 28.5
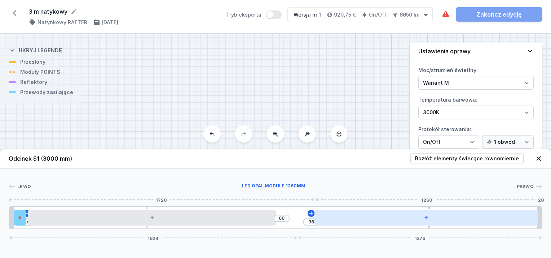
click at [317, 219] on div "10 60 36 1624 1376" at bounding box center [275, 217] width 533 height 23
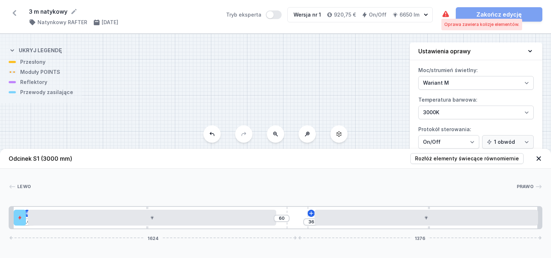
click at [443, 13] on icon at bounding box center [445, 14] width 9 height 9
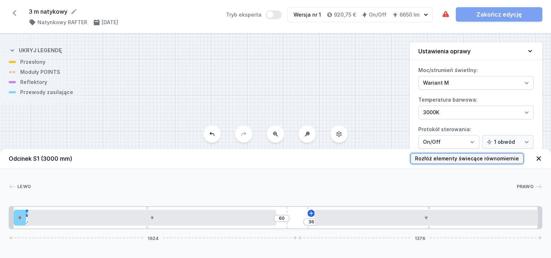
click at [469, 157] on span "Rozłóż elementy świecące równomiernie" at bounding box center [467, 158] width 104 height 7
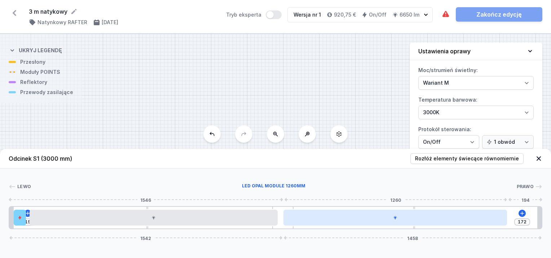
drag, startPoint x: 297, startPoint y: 218, endPoint x: 316, endPoint y: 219, distance: 19.5
click at [298, 220] on div "19 172 1542 1458" at bounding box center [275, 217] width 533 height 23
click at [427, 216] on div at bounding box center [395, 218] width 223 height 16
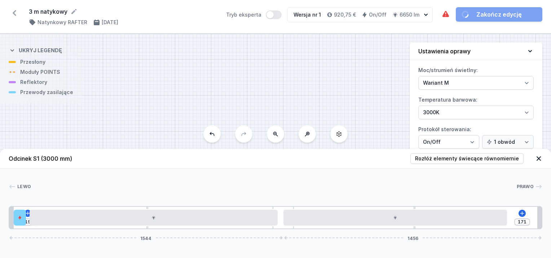
click at [460, 228] on div "19 171 1544 1456" at bounding box center [275, 217] width 533 height 23
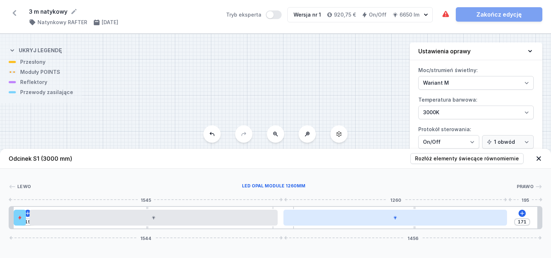
click at [464, 223] on div at bounding box center [394, 218] width 223 height 16
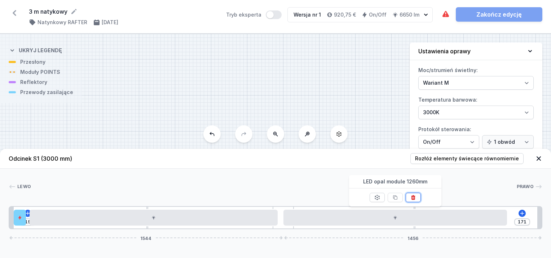
click at [416, 199] on button at bounding box center [412, 197] width 15 height 9
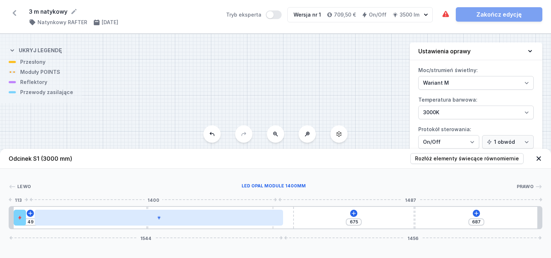
click at [261, 219] on div at bounding box center [159, 218] width 248 height 16
click at [249, 219] on div at bounding box center [159, 218] width 248 height 16
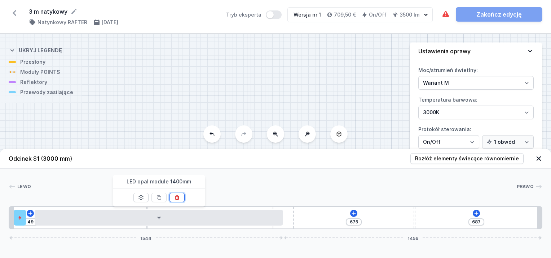
click at [179, 199] on icon at bounding box center [177, 198] width 6 height 6
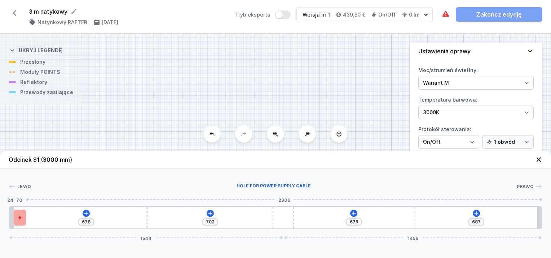
click at [18, 218] on icon at bounding box center [19, 218] width 3 height 4
click at [49, 196] on button at bounding box center [46, 197] width 15 height 9
click at [79, 214] on icon at bounding box center [80, 213] width 6 height 6
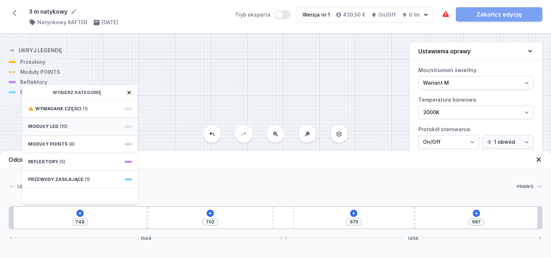
click at [65, 128] on span "(10)" at bounding box center [64, 127] width 8 height 6
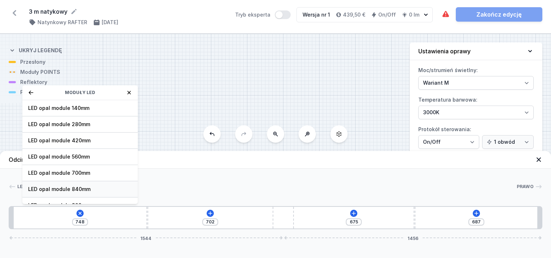
scroll to position [36, 0]
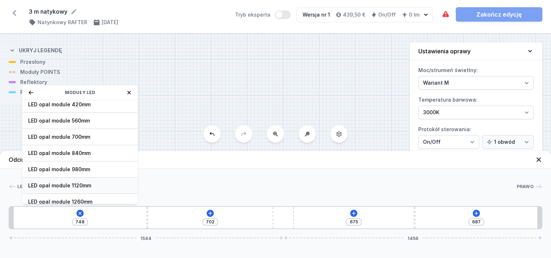
click at [79, 183] on span "LED opal module 1120mm" at bounding box center [80, 185] width 104 height 7
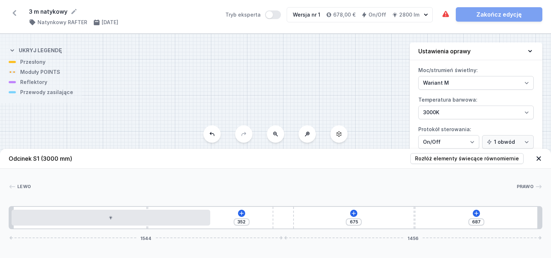
click at [246, 213] on div "352 675 687 1544 1456" at bounding box center [275, 217] width 533 height 23
click at [243, 213] on icon at bounding box center [242, 213] width 6 height 6
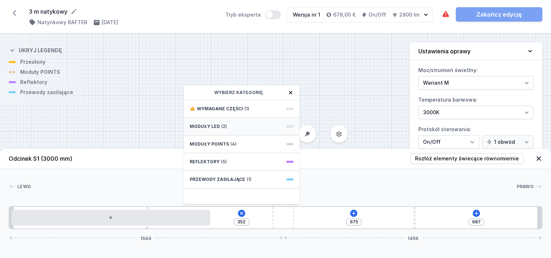
click at [228, 128] on div "Moduły LED (2)" at bounding box center [241, 127] width 115 height 18
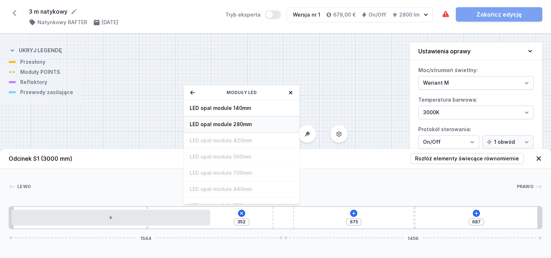
click at [233, 124] on span "LED opal module 280mm" at bounding box center [242, 124] width 104 height 7
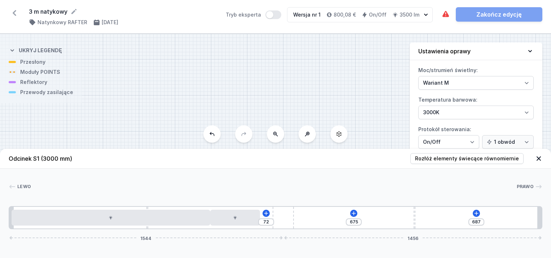
click at [352, 217] on div "72 675 687 1544 1456" at bounding box center [275, 217] width 533 height 23
click at [353, 216] on icon at bounding box center [354, 213] width 6 height 6
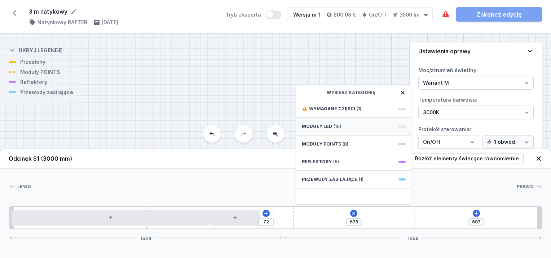
click at [330, 123] on div "Moduły LED (10)" at bounding box center [353, 127] width 115 height 18
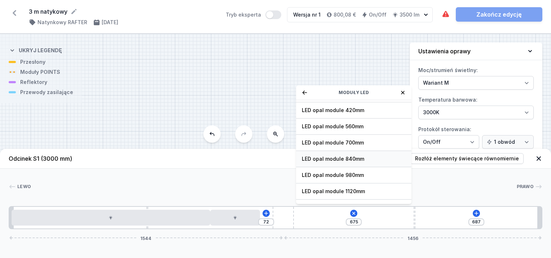
scroll to position [72, 0]
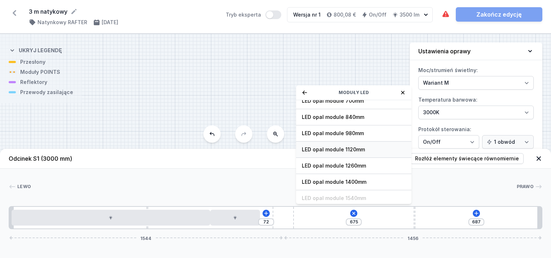
click at [346, 151] on span "LED opal module 1120mm" at bounding box center [354, 149] width 104 height 7
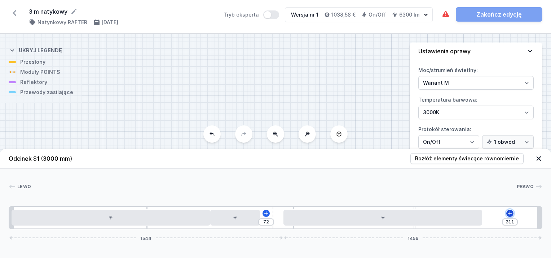
click at [510, 212] on icon at bounding box center [510, 213] width 6 height 6
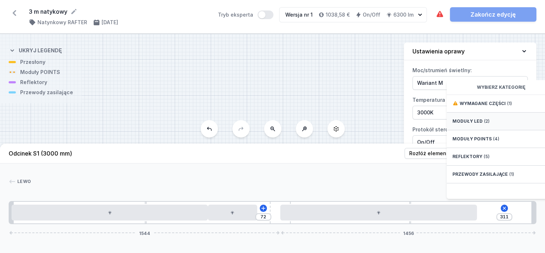
click at [486, 124] on span "(2)" at bounding box center [486, 121] width 5 height 6
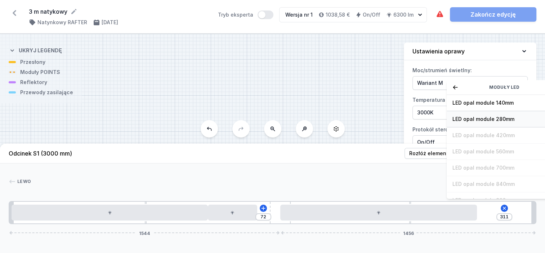
click at [489, 123] on span "LED opal module 280mm" at bounding box center [505, 118] width 104 height 7
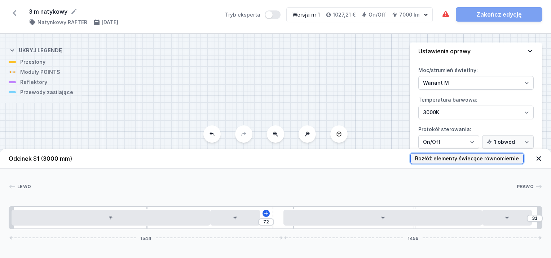
click at [474, 157] on span "Rozłóż elementy świecące równomiernie" at bounding box center [467, 158] width 104 height 7
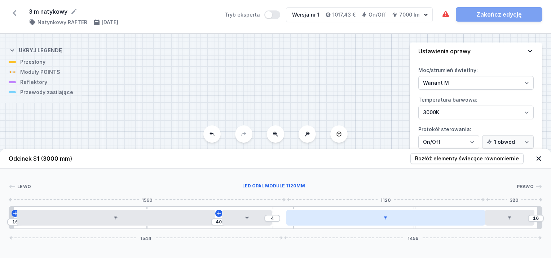
drag, startPoint x: 456, startPoint y: 218, endPoint x: 476, endPoint y: 217, distance: 19.5
click at [476, 217] on div at bounding box center [385, 218] width 199 height 16
click at [438, 219] on div at bounding box center [385, 218] width 199 height 16
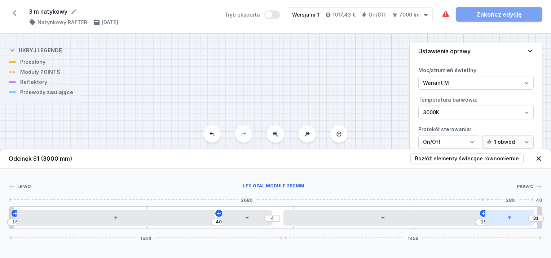
click at [509, 219] on div at bounding box center [510, 218] width 50 height 16
click at [522, 221] on div at bounding box center [507, 218] width 50 height 16
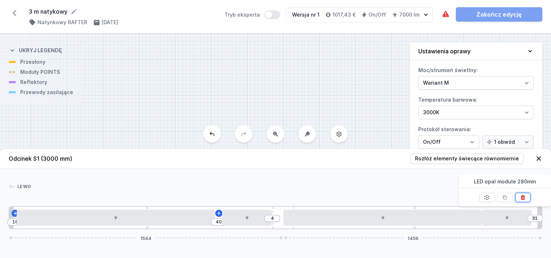
click at [520, 200] on button at bounding box center [522, 197] width 15 height 9
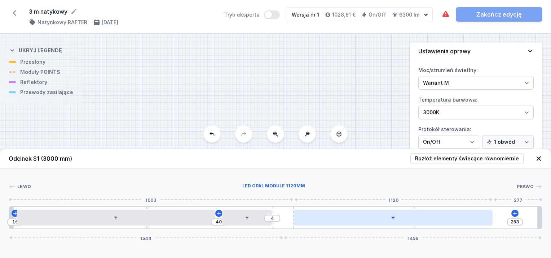
drag, startPoint x: 438, startPoint y: 217, endPoint x: 453, endPoint y: 218, distance: 14.8
click at [453, 218] on div at bounding box center [393, 218] width 199 height 16
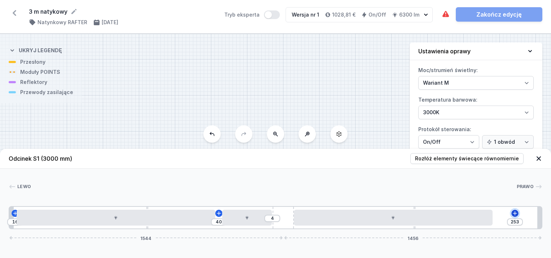
click at [516, 213] on icon at bounding box center [515, 213] width 6 height 6
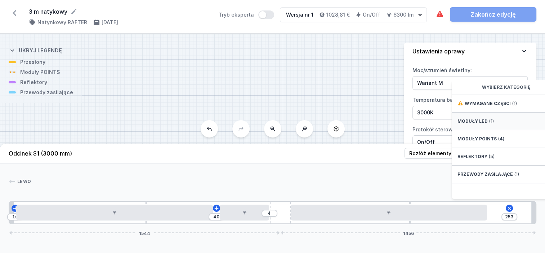
click at [498, 121] on div "Moduły LED (1)" at bounding box center [509, 121] width 115 height 18
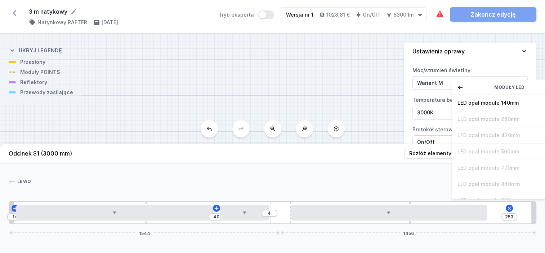
click at [489, 106] on span "LED opal module 140mm" at bounding box center [510, 102] width 104 height 7
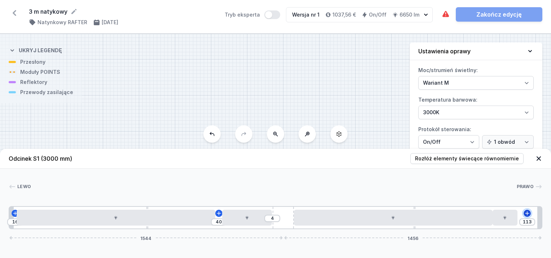
click at [527, 213] on icon at bounding box center [527, 213] width 4 height 4
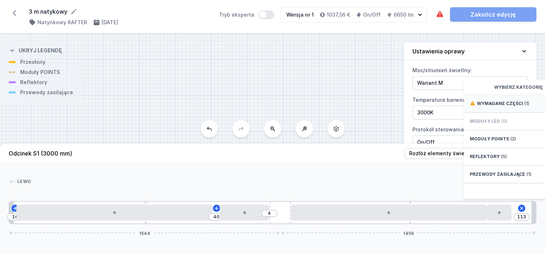
click at [512, 106] on span "Wymagane części" at bounding box center [500, 104] width 46 height 6
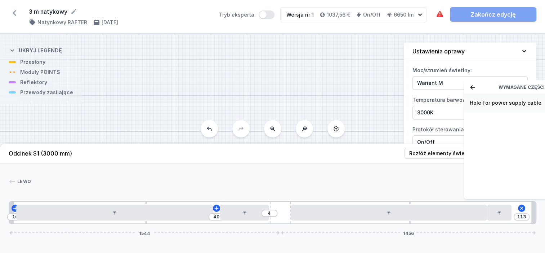
drag, startPoint x: 502, startPoint y: 110, endPoint x: 501, endPoint y: 115, distance: 5.8
click at [502, 106] on span "Hole for power supply cable" at bounding box center [522, 102] width 104 height 7
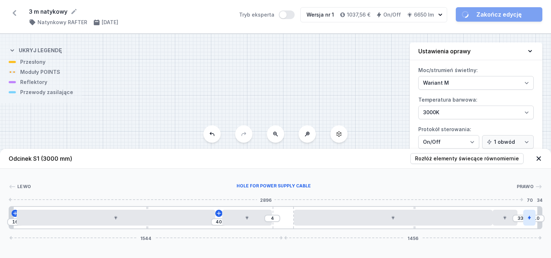
click at [533, 216] on div at bounding box center [529, 218] width 12 height 16
drag, startPoint x: 505, startPoint y: 218, endPoint x: 526, endPoint y: 219, distance: 21.6
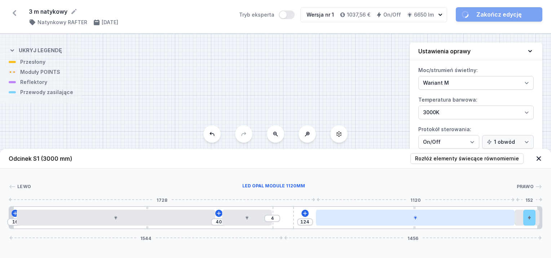
drag, startPoint x: 463, startPoint y: 218, endPoint x: 484, endPoint y: 221, distance: 21.1
click at [484, 221] on div at bounding box center [415, 218] width 199 height 16
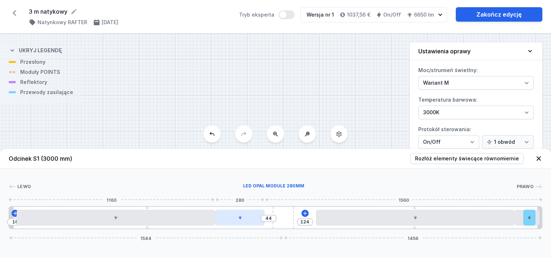
drag, startPoint x: 237, startPoint y: 216, endPoint x: 232, endPoint y: 218, distance: 5.0
click at [232, 218] on div at bounding box center [240, 218] width 50 height 16
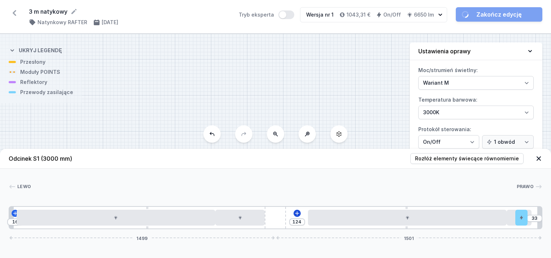
drag, startPoint x: 284, startPoint y: 217, endPoint x: 295, endPoint y: 215, distance: 10.9
click at [291, 215] on div "16 124 33 1499 1501" at bounding box center [275, 217] width 533 height 23
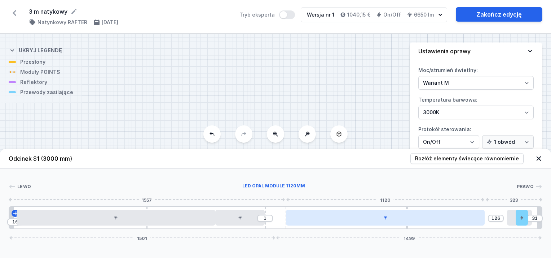
drag, startPoint x: 349, startPoint y: 218, endPoint x: 333, endPoint y: 222, distance: 16.9
click at [332, 223] on div at bounding box center [385, 218] width 199 height 16
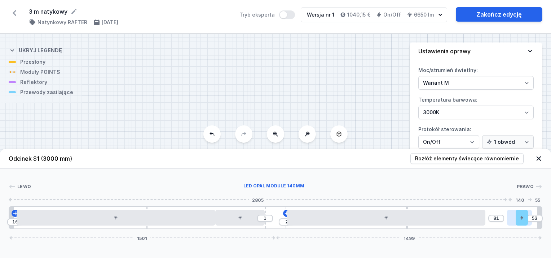
click at [512, 218] on div at bounding box center [519, 218] width 25 height 16
click at [512, 218] on icon at bounding box center [512, 217] width 4 height 4
click at [525, 196] on button at bounding box center [522, 197] width 15 height 9
click at [520, 215] on div "16 1 2 126 97 1501 1499" at bounding box center [275, 217] width 533 height 23
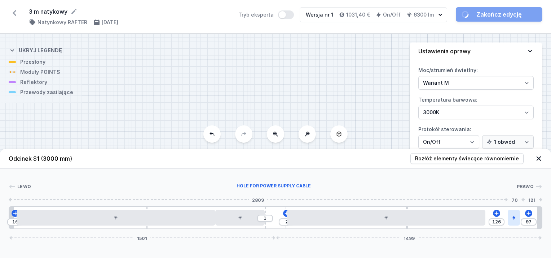
click at [510, 221] on div at bounding box center [513, 218] width 12 height 16
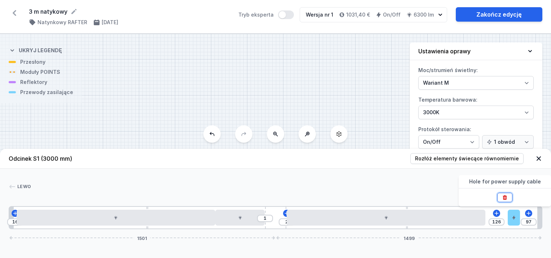
click at [505, 196] on icon at bounding box center [504, 197] width 4 height 5
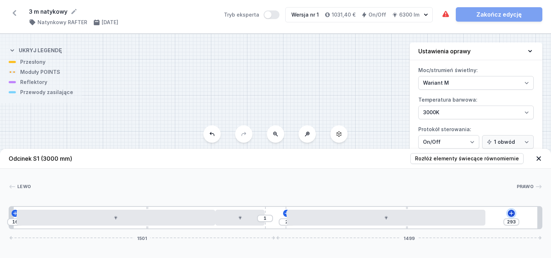
click at [511, 214] on icon at bounding box center [511, 213] width 4 height 4
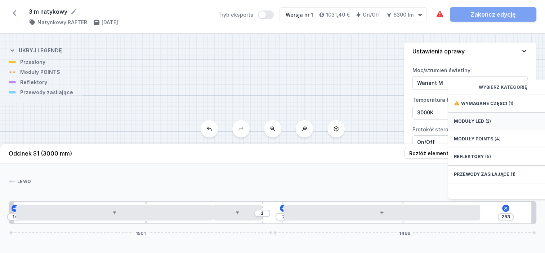
click at [461, 124] on span "Moduły LED" at bounding box center [469, 121] width 30 height 6
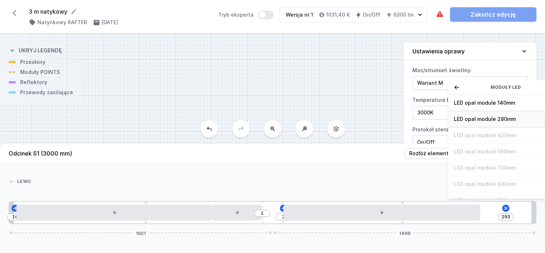
click at [462, 127] on div "LED opal module 280mm" at bounding box center [505, 119] width 115 height 16
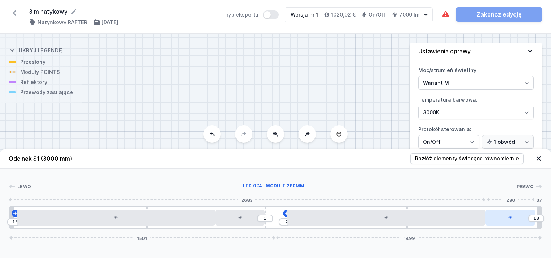
drag, startPoint x: 504, startPoint y: 218, endPoint x: 512, endPoint y: 219, distance: 7.9
click at [512, 219] on div at bounding box center [510, 218] width 50 height 16
click at [511, 219] on icon at bounding box center [510, 217] width 4 height 4
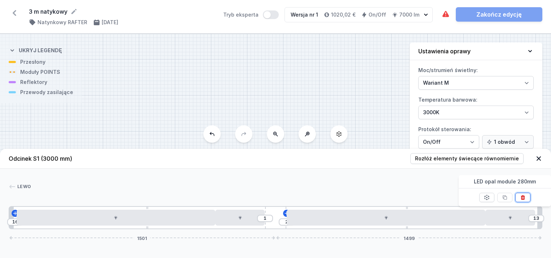
click at [521, 196] on icon at bounding box center [522, 197] width 4 height 5
click at [510, 213] on icon at bounding box center [511, 213] width 6 height 6
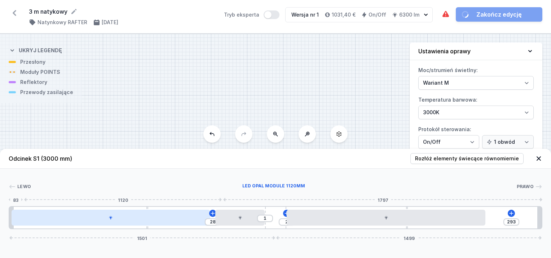
drag, startPoint x: 94, startPoint y: 215, endPoint x: 121, endPoint y: 217, distance: 27.1
click at [98, 221] on div at bounding box center [111, 218] width 199 height 16
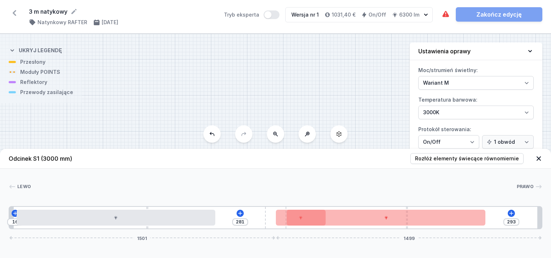
drag, startPoint x: 231, startPoint y: 223, endPoint x: 317, endPoint y: 239, distance: 87.6
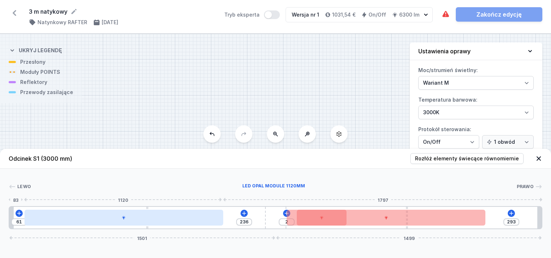
drag, startPoint x: 178, startPoint y: 219, endPoint x: 182, endPoint y: 222, distance: 4.9
click at [182, 222] on div at bounding box center [124, 218] width 199 height 16
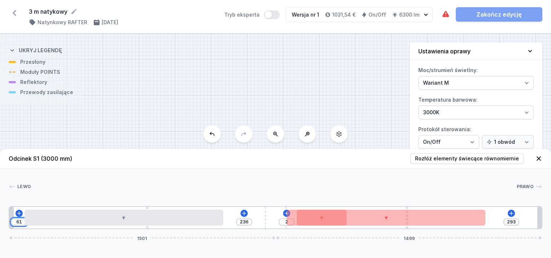
click at [19, 221] on input "61" at bounding box center [19, 222] width 12 height 6
click at [19, 222] on input "61" at bounding box center [19, 222] width 12 height 6
click at [239, 212] on icon at bounding box center [239, 213] width 6 height 6
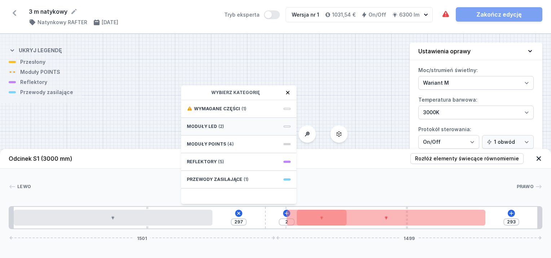
click at [218, 123] on div "Moduły LED (2)" at bounding box center [238, 127] width 115 height 18
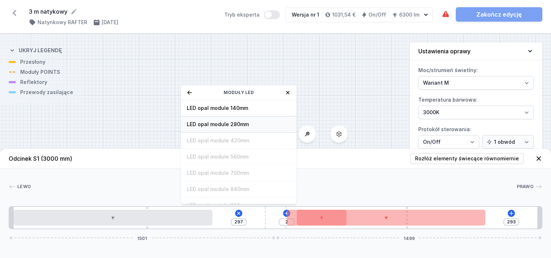
click at [230, 128] on div "LED opal module 280mm" at bounding box center [238, 124] width 115 height 16
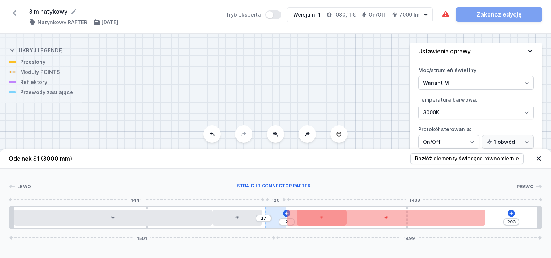
drag, startPoint x: 270, startPoint y: 216, endPoint x: 267, endPoint y: 209, distance: 7.3
click at [9, 218] on div "17" at bounding box center [9, 218] width 0 height 0
drag, startPoint x: 266, startPoint y: 209, endPoint x: 280, endPoint y: 207, distance: 13.9
click at [279, 207] on div at bounding box center [272, 218] width 21 height 22
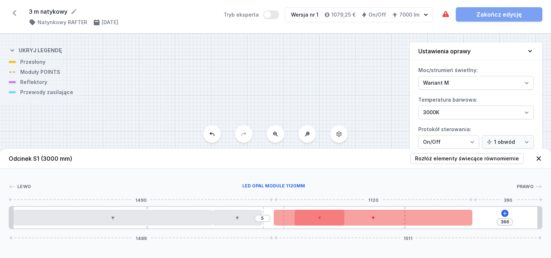
drag, startPoint x: 315, startPoint y: 215, endPoint x: 319, endPoint y: 216, distance: 3.8
click at [317, 215] on div at bounding box center [373, 218] width 199 height 16
click at [333, 220] on div at bounding box center [373, 218] width 199 height 16
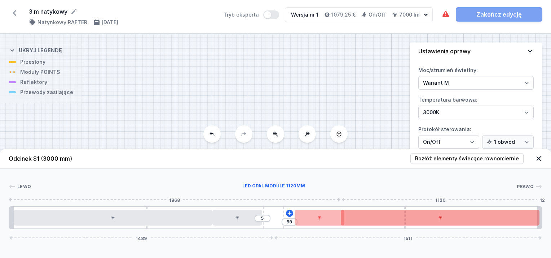
drag, startPoint x: 376, startPoint y: 219, endPoint x: 443, endPoint y: 218, distance: 66.7
click at [443, 218] on div at bounding box center [440, 218] width 199 height 16
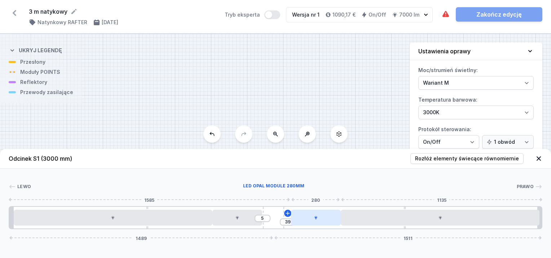
click at [311, 219] on div at bounding box center [316, 218] width 50 height 16
click at [330, 220] on div at bounding box center [316, 218] width 50 height 16
drag, startPoint x: 301, startPoint y: 217, endPoint x: 298, endPoint y: 219, distance: 4.1
click at [297, 220] on div at bounding box center [299, 218] width 50 height 16
click at [300, 218] on icon at bounding box center [298, 217] width 4 height 4
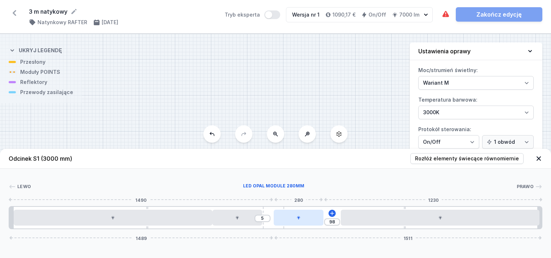
click at [310, 219] on div at bounding box center [299, 218] width 50 height 16
click at [312, 219] on div at bounding box center [299, 218] width 50 height 16
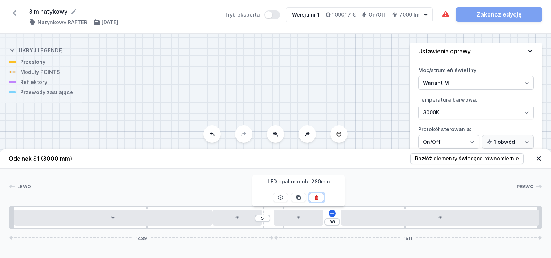
click at [319, 199] on icon at bounding box center [317, 198] width 6 height 6
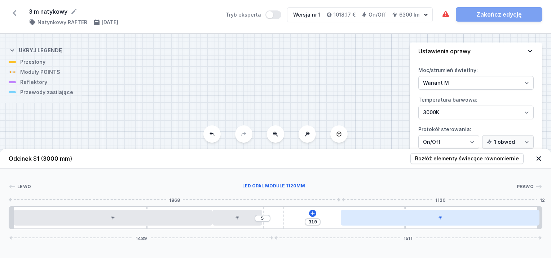
click at [359, 218] on div at bounding box center [440, 218] width 199 height 16
drag, startPoint x: 483, startPoint y: 222, endPoint x: 488, endPoint y: 221, distance: 4.7
click at [484, 223] on div at bounding box center [440, 218] width 199 height 16
click at [513, 223] on div at bounding box center [440, 218] width 199 height 16
click at [514, 223] on div at bounding box center [440, 218] width 199 height 16
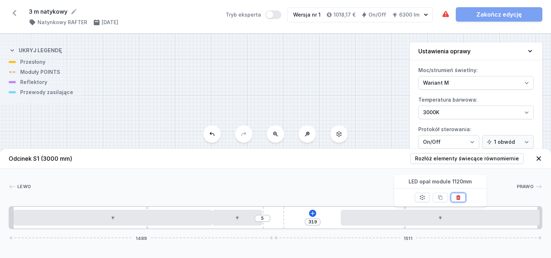
drag, startPoint x: 461, startPoint y: 197, endPoint x: 448, endPoint y: 205, distance: 14.2
click at [460, 197] on icon at bounding box center [458, 198] width 6 height 6
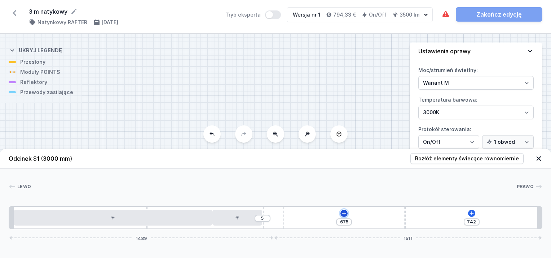
click at [342, 213] on icon at bounding box center [344, 213] width 6 height 6
drag, startPoint x: 268, startPoint y: 212, endPoint x: 281, endPoint y: 213, distance: 13.0
click at [281, 213] on div at bounding box center [271, 218] width 21 height 22
click at [343, 214] on icon at bounding box center [342, 213] width 6 height 6
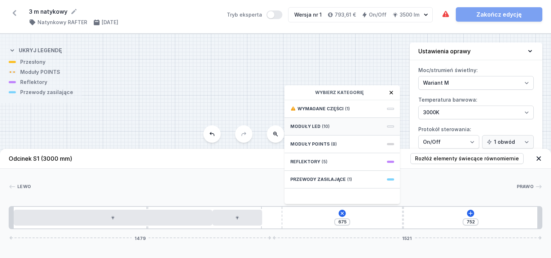
click at [334, 129] on div "Moduły LED (10)" at bounding box center [341, 127] width 115 height 18
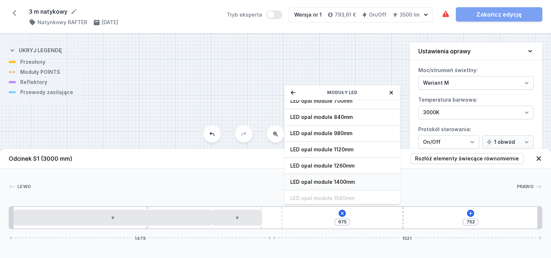
scroll to position [90, 0]
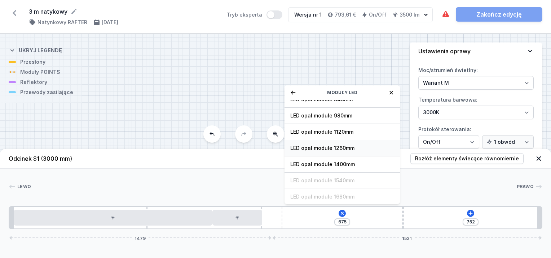
click at [342, 149] on span "LED opal module 1260mm" at bounding box center [342, 148] width 104 height 7
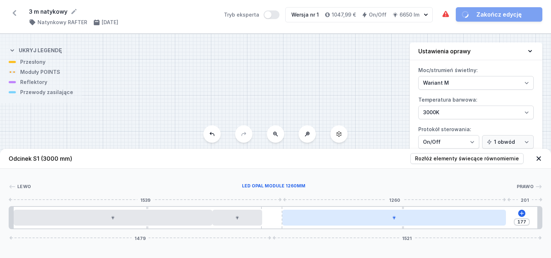
drag, startPoint x: 376, startPoint y: 217, endPoint x: 404, endPoint y: 217, distance: 27.4
click at [394, 219] on div at bounding box center [393, 218] width 223 height 16
drag, startPoint x: 429, startPoint y: 218, endPoint x: 443, endPoint y: 217, distance: 13.4
click at [431, 219] on div at bounding box center [392, 218] width 223 height 16
click at [471, 220] on div at bounding box center [392, 218] width 223 height 16
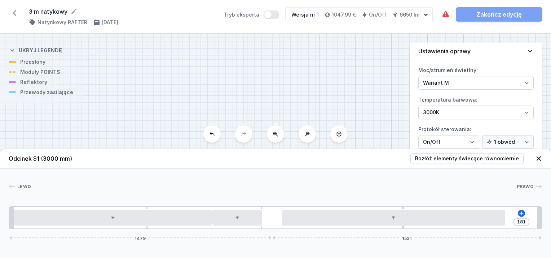
click at [517, 214] on div "181 1479 1521" at bounding box center [275, 217] width 533 height 23
click at [521, 213] on icon at bounding box center [521, 213] width 4 height 4
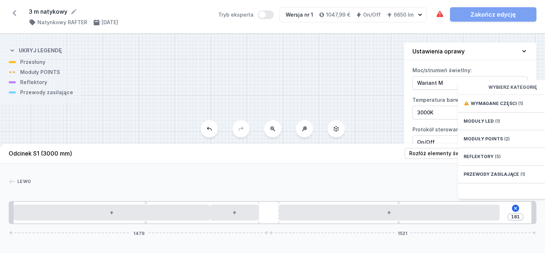
click at [498, 123] on div "Moduły LED (1)" at bounding box center [515, 121] width 115 height 18
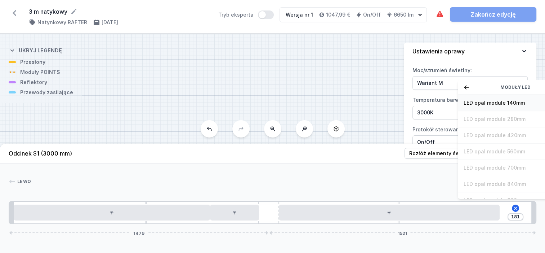
click at [497, 106] on span "LED opal module 140mm" at bounding box center [516, 102] width 104 height 7
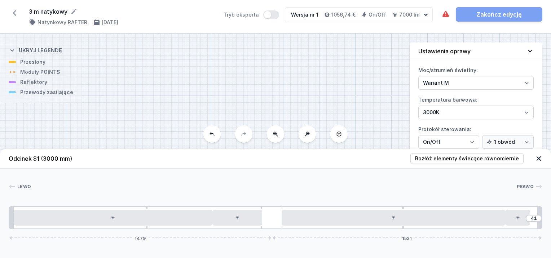
click at [534, 214] on div "41 1479 1521" at bounding box center [275, 217] width 533 height 23
click at [533, 219] on input "41" at bounding box center [534, 218] width 12 height 6
click at [533, 224] on div "41 1479 1521" at bounding box center [275, 217] width 533 height 23
click at [536, 217] on input "41" at bounding box center [534, 218] width 12 height 6
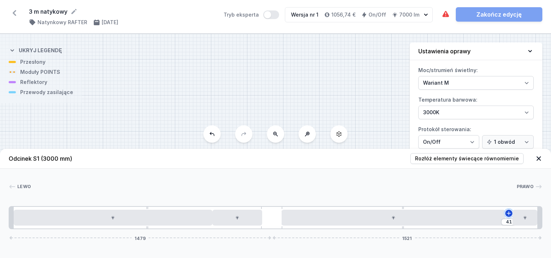
click at [510, 213] on icon at bounding box center [509, 213] width 6 height 6
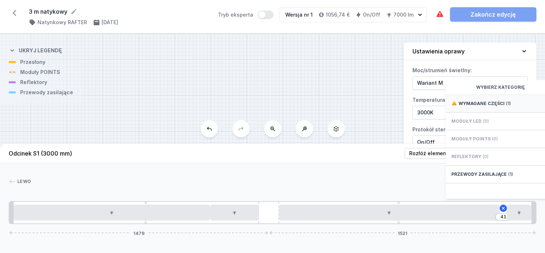
click at [501, 106] on span "Wymagane części" at bounding box center [482, 104] width 46 height 6
click at [502, 106] on span "Hole for power supply cable" at bounding box center [504, 102] width 104 height 7
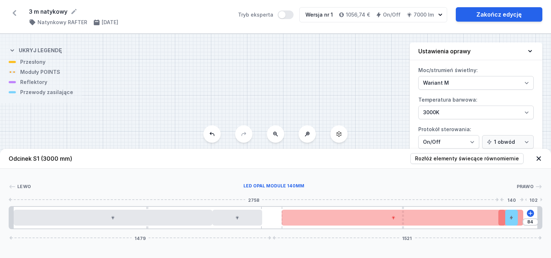
drag, startPoint x: 526, startPoint y: 213, endPoint x: 519, endPoint y: 216, distance: 7.9
click at [519, 216] on div at bounding box center [510, 218] width 25 height 16
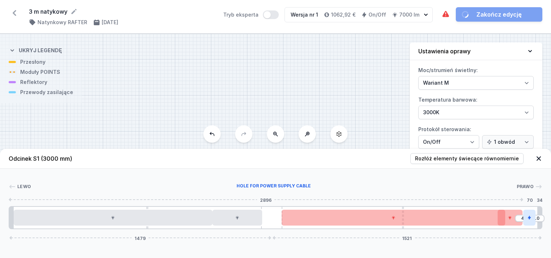
drag, startPoint x: 513, startPoint y: 217, endPoint x: 533, endPoint y: 216, distance: 20.2
drag, startPoint x: 515, startPoint y: 218, endPoint x: 532, endPoint y: 218, distance: 16.9
click at [9, 218] on div "4" at bounding box center [9, 218] width 0 height 0
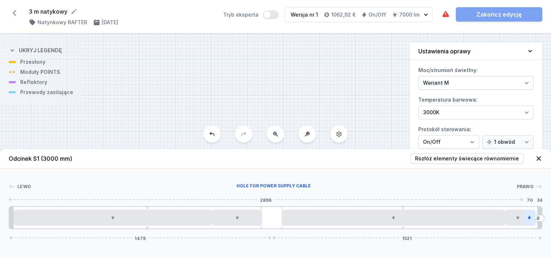
drag, startPoint x: 512, startPoint y: 216, endPoint x: 527, endPoint y: 213, distance: 15.5
click at [527, 213] on div "10 1479 1521" at bounding box center [275, 217] width 533 height 23
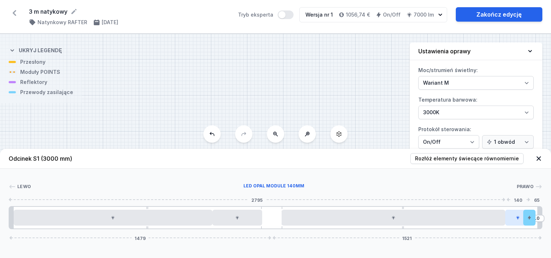
click at [515, 218] on icon at bounding box center [517, 217] width 4 height 4
click at [525, 219] on div at bounding box center [529, 218] width 12 height 16
click at [502, 197] on button at bounding box center [504, 197] width 15 height 9
click at [519, 218] on icon at bounding box center [517, 217] width 4 height 4
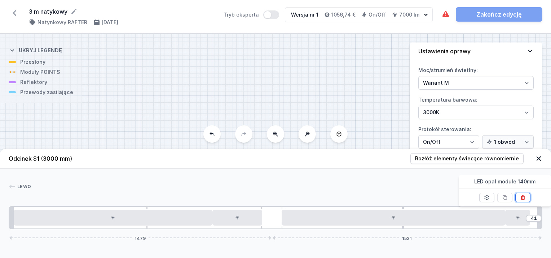
click at [522, 194] on button at bounding box center [522, 197] width 15 height 9
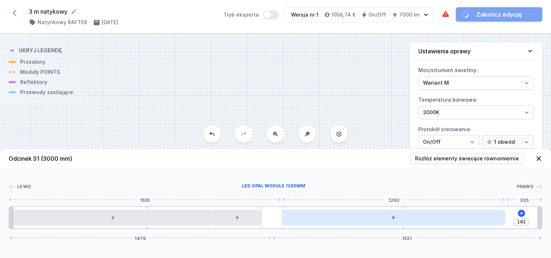
click at [500, 218] on div at bounding box center [392, 218] width 223 height 16
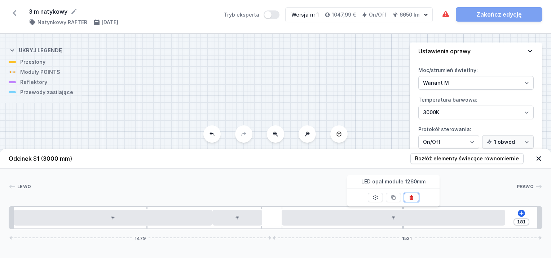
click at [413, 195] on icon at bounding box center [411, 198] width 6 height 6
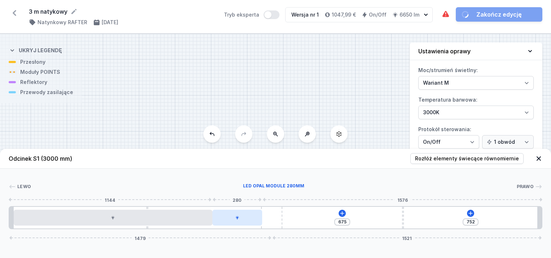
click at [247, 215] on div at bounding box center [237, 218] width 50 height 16
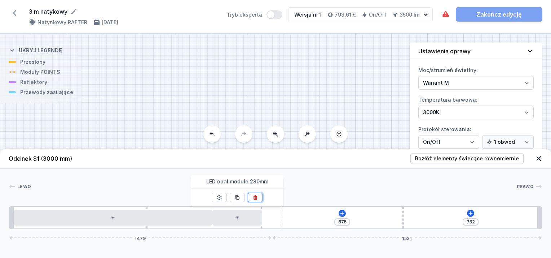
click at [254, 198] on icon at bounding box center [255, 197] width 4 height 5
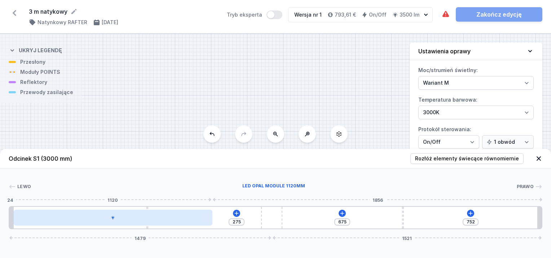
click at [183, 215] on div at bounding box center [113, 218] width 199 height 16
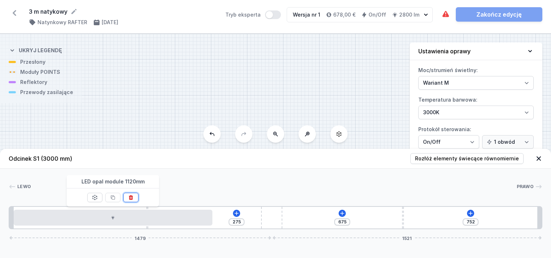
click at [133, 196] on icon at bounding box center [131, 198] width 6 height 6
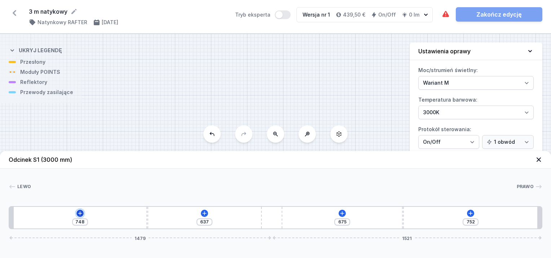
click at [82, 213] on icon at bounding box center [80, 213] width 6 height 6
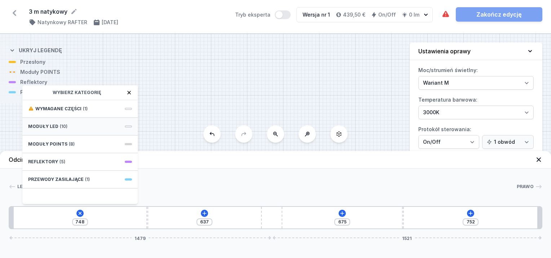
click at [79, 121] on div "Moduły LED (10)" at bounding box center [79, 127] width 115 height 18
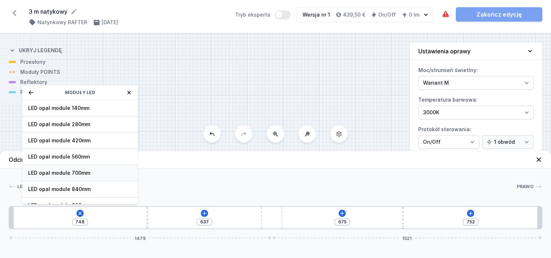
scroll to position [36, 0]
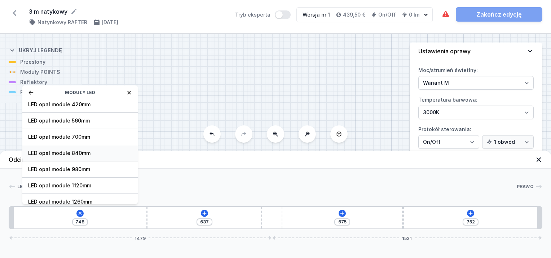
click at [79, 150] on span "LED opal module 840mm" at bounding box center [80, 153] width 104 height 7
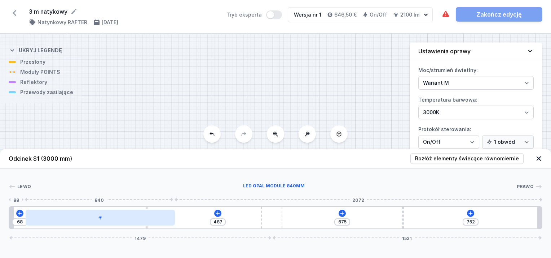
drag, startPoint x: 118, startPoint y: 214, endPoint x: 120, endPoint y: 217, distance: 4.0
click at [127, 218] on div at bounding box center [100, 218] width 149 height 16
drag, startPoint x: 78, startPoint y: 221, endPoint x: 88, endPoint y: 222, distance: 10.1
click at [92, 222] on div at bounding box center [108, 218] width 149 height 16
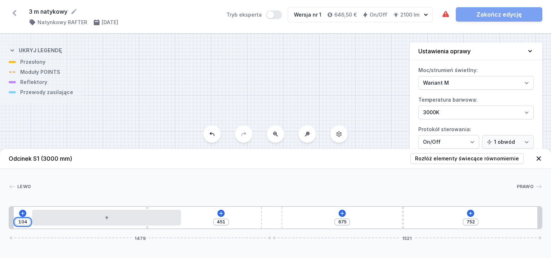
click at [21, 220] on input "104" at bounding box center [23, 222] width 12 height 6
click at [26, 222] on input "104" at bounding box center [23, 222] width 12 height 6
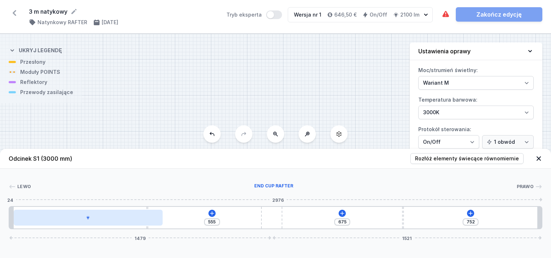
drag, startPoint x: 12, startPoint y: 215, endPoint x: 27, endPoint y: 218, distance: 14.7
click at [27, 218] on div "555 675 752 1479 1521" at bounding box center [275, 217] width 533 height 23
click at [27, 218] on div at bounding box center [88, 218] width 149 height 16
drag, startPoint x: 72, startPoint y: 218, endPoint x: 78, endPoint y: 219, distance: 6.2
click at [79, 219] on div at bounding box center [100, 218] width 149 height 16
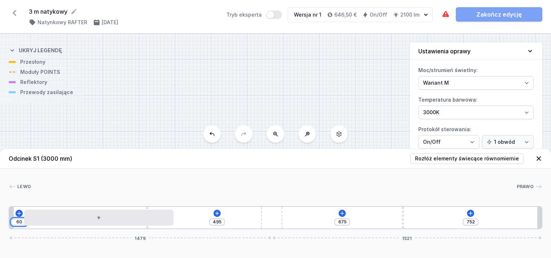
click at [18, 223] on input "60" at bounding box center [19, 222] width 12 height 6
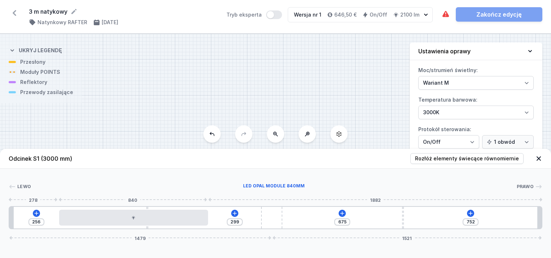
drag, startPoint x: 18, startPoint y: 223, endPoint x: 47, endPoint y: 223, distance: 28.5
click at [60, 222] on div at bounding box center [133, 218] width 149 height 16
click at [37, 221] on input "252" at bounding box center [36, 222] width 12 height 6
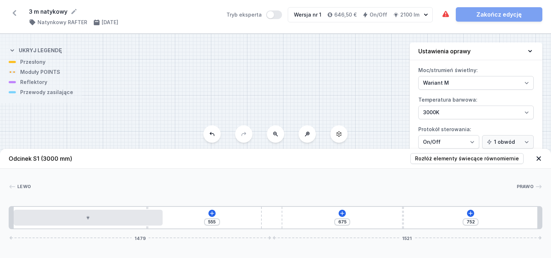
click at [25, 208] on div "555 675 752 1479 1521" at bounding box center [275, 217] width 533 height 23
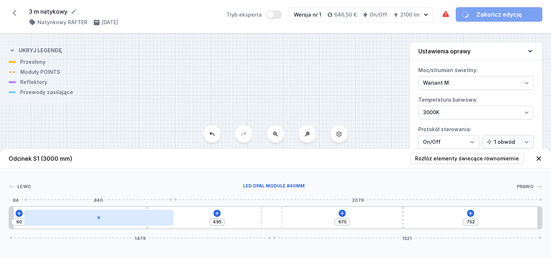
drag, startPoint x: 26, startPoint y: 213, endPoint x: 31, endPoint y: 219, distance: 8.5
click at [32, 219] on div at bounding box center [98, 218] width 149 height 16
click at [158, 223] on div at bounding box center [86, 218] width 149 height 16
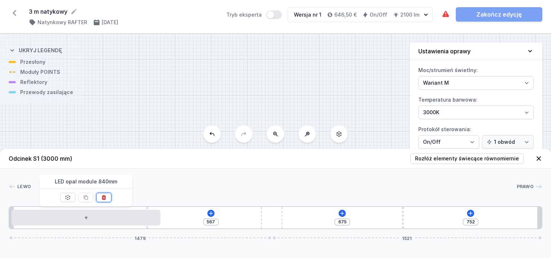
click at [110, 199] on button at bounding box center [103, 197] width 15 height 9
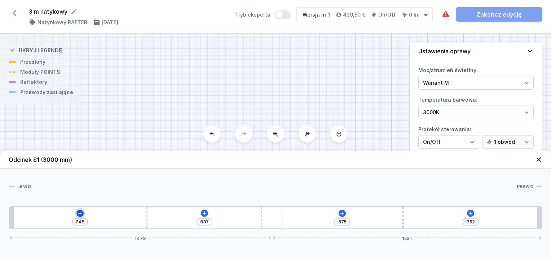
click at [79, 214] on icon at bounding box center [80, 213] width 6 height 6
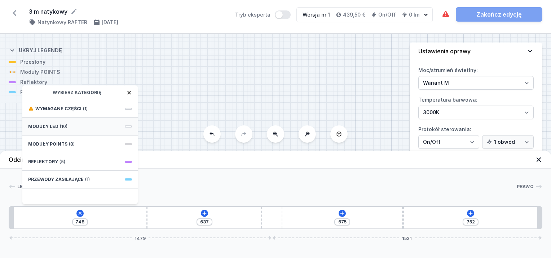
click at [55, 131] on div "Moduły LED (10)" at bounding box center [79, 127] width 115 height 18
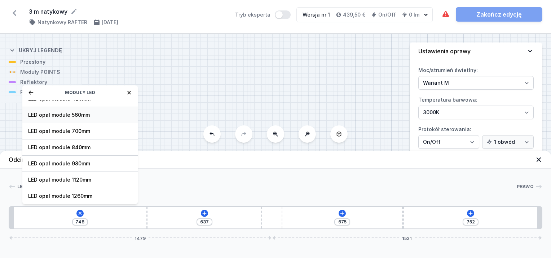
scroll to position [90, 0]
click at [66, 161] on span "LED opal module 1400mm" at bounding box center [80, 164] width 104 height 7
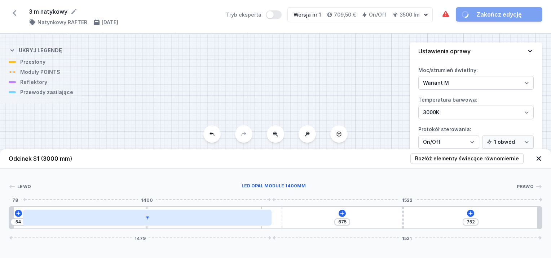
drag, startPoint x: 159, startPoint y: 218, endPoint x: 139, endPoint y: 218, distance: 20.2
click at [169, 222] on div at bounding box center [147, 218] width 248 height 16
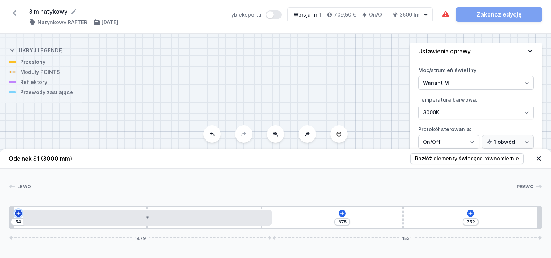
click at [16, 216] on icon at bounding box center [18, 213] width 6 height 6
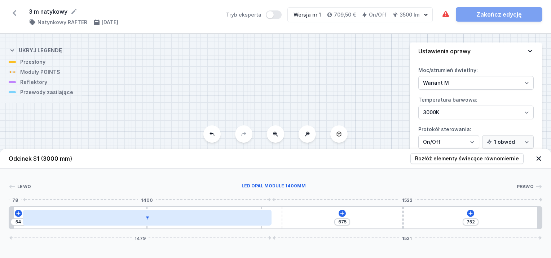
drag, startPoint x: 35, startPoint y: 216, endPoint x: 31, endPoint y: 213, distance: 5.2
click at [32, 216] on div at bounding box center [147, 218] width 248 height 16
click at [213, 218] on div at bounding box center [136, 218] width 248 height 16
click at [221, 221] on div at bounding box center [136, 218] width 248 height 16
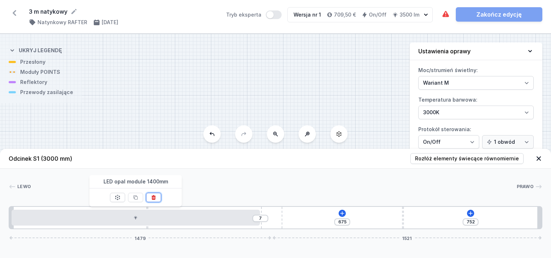
click at [154, 197] on icon at bounding box center [153, 197] width 4 height 5
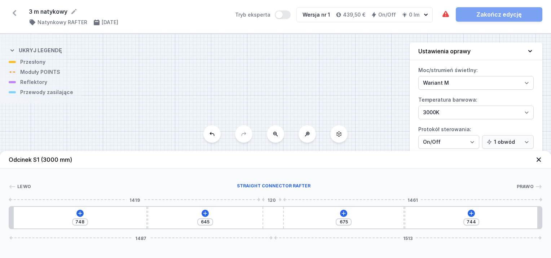
drag, startPoint x: 265, startPoint y: 217, endPoint x: 205, endPoint y: 226, distance: 60.5
click at [280, 220] on div at bounding box center [272, 218] width 21 height 22
drag, startPoint x: 147, startPoint y: 218, endPoint x: 255, endPoint y: 221, distance: 107.8
click at [255, 221] on div "1286 103 675 748 1483 1517" at bounding box center [275, 217] width 533 height 23
click at [255, 213] on icon at bounding box center [253, 213] width 6 height 6
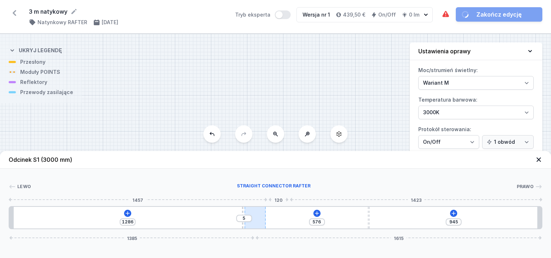
drag, startPoint x: 265, startPoint y: 213, endPoint x: 254, endPoint y: 212, distance: 11.6
click at [260, 212] on div at bounding box center [254, 218] width 21 height 22
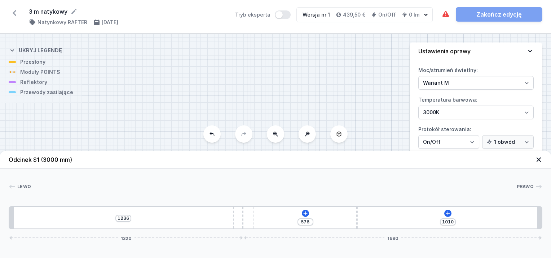
drag, startPoint x: 248, startPoint y: 212, endPoint x: 160, endPoint y: 210, distance: 88.7
click at [159, 210] on div "1236 576 1010 1320 1680" at bounding box center [275, 217] width 533 height 23
drag, startPoint x: 243, startPoint y: 217, endPoint x: 282, endPoint y: 221, distance: 39.8
click at [282, 221] on div "1286 81 576 869 1449 1551" at bounding box center [275, 217] width 533 height 23
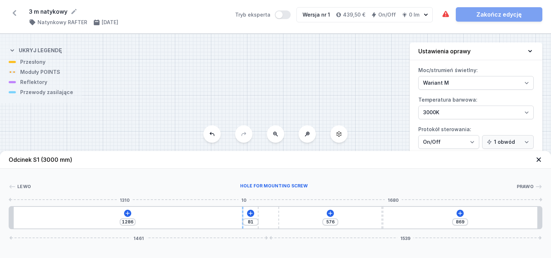
click at [242, 214] on div "1286 81 576 869 1461 1539" at bounding box center [275, 217] width 533 height 23
drag, startPoint x: 242, startPoint y: 214, endPoint x: 90, endPoint y: 222, distance: 152.7
click at [135, 219] on div "704 663 576 869 1461 1539" at bounding box center [275, 217] width 533 height 23
drag, startPoint x: 78, startPoint y: 209, endPoint x: 74, endPoint y: 211, distance: 4.4
click at [76, 210] on div "694 673 576 869 1461 1539" at bounding box center [275, 217] width 533 height 23
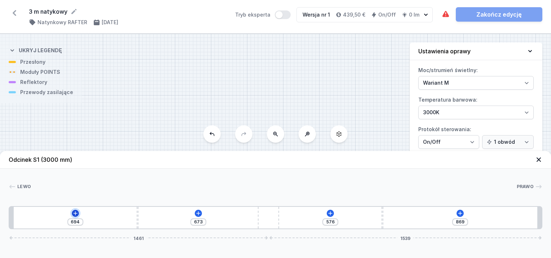
click at [74, 211] on icon at bounding box center [75, 213] width 6 height 6
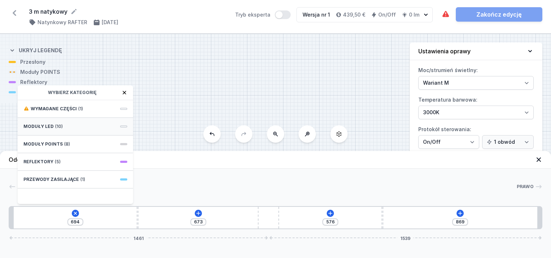
click at [40, 129] on span "Moduły LED" at bounding box center [38, 127] width 30 height 6
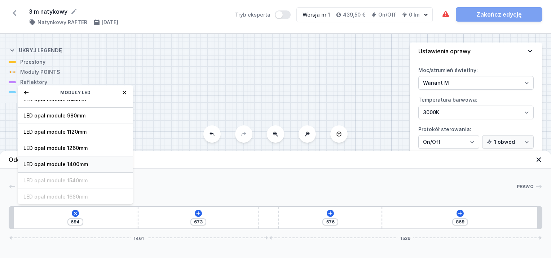
click at [62, 167] on div "LED opal module 1400mm" at bounding box center [75, 164] width 115 height 16
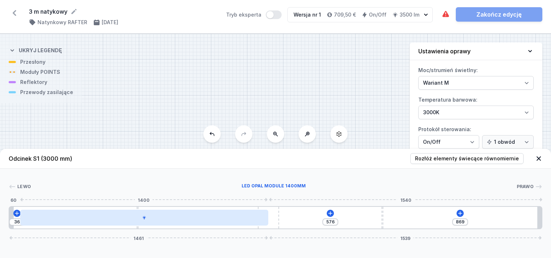
drag, startPoint x: 107, startPoint y: 217, endPoint x: 122, endPoint y: 220, distance: 15.1
click at [123, 220] on div at bounding box center [144, 218] width 248 height 16
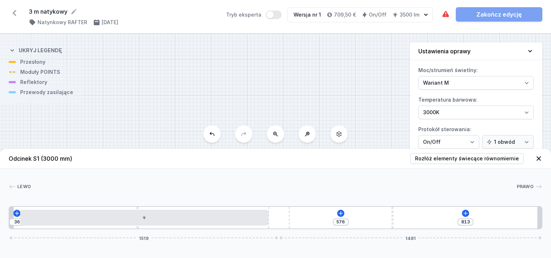
drag, startPoint x: 274, startPoint y: 220, endPoint x: 298, endPoint y: 220, distance: 24.9
click at [298, 219] on div "36 576 813 1519 1481" at bounding box center [275, 217] width 533 height 23
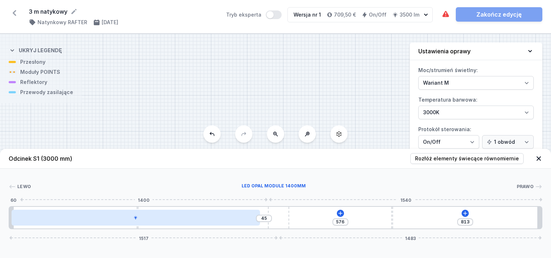
click at [88, 216] on div at bounding box center [136, 218] width 248 height 16
drag, startPoint x: 130, startPoint y: 221, endPoint x: 137, endPoint y: 222, distance: 6.6
click at [137, 222] on div at bounding box center [154, 218] width 248 height 16
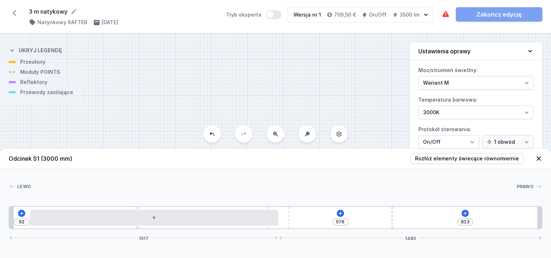
drag, startPoint x: 137, startPoint y: 222, endPoint x: 129, endPoint y: 227, distance: 9.1
click at [129, 227] on div "92 576 813 1517 1483" at bounding box center [275, 217] width 533 height 23
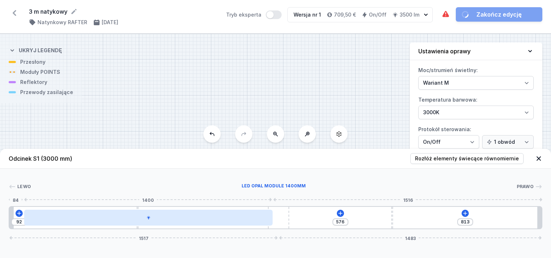
drag, startPoint x: 169, startPoint y: 219, endPoint x: 188, endPoint y: 213, distance: 19.7
click at [161, 221] on div at bounding box center [148, 218] width 248 height 16
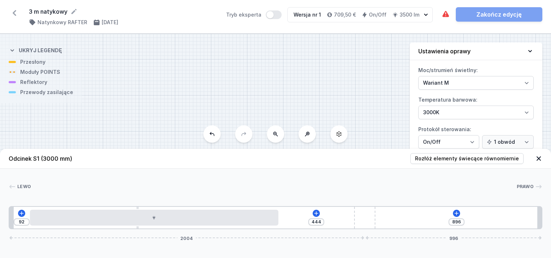
drag, startPoint x: 279, startPoint y: 206, endPoint x: 321, endPoint y: 225, distance: 45.7
click at [378, 223] on div "92 444 896 2004 996" at bounding box center [275, 217] width 533 height 23
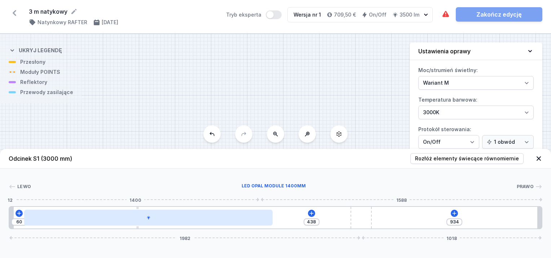
drag, startPoint x: 174, startPoint y: 222, endPoint x: 165, endPoint y: 222, distance: 9.0
click at [165, 222] on div at bounding box center [148, 218] width 248 height 16
click at [102, 219] on div at bounding box center [148, 218] width 248 height 16
click at [140, 210] on div at bounding box center [148, 218] width 248 height 16
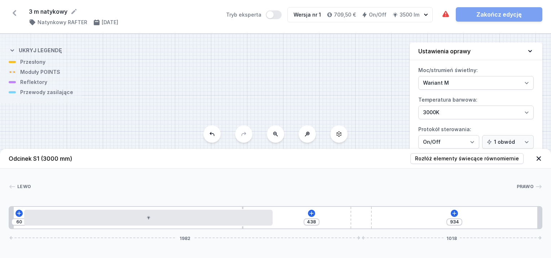
drag, startPoint x: 138, startPoint y: 209, endPoint x: 282, endPoint y: 229, distance: 145.9
click at [291, 228] on div "60 438 934 1982 1018" at bounding box center [275, 217] width 533 height 23
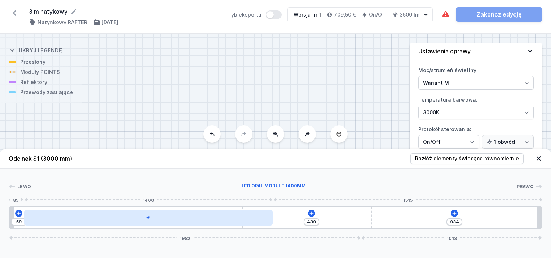
drag, startPoint x: 74, startPoint y: 219, endPoint x: 70, endPoint y: 221, distance: 3.8
click at [70, 221] on div at bounding box center [148, 218] width 248 height 16
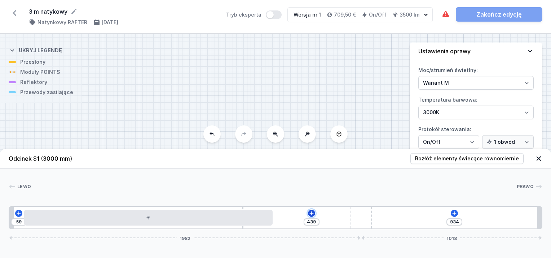
click at [311, 213] on icon at bounding box center [311, 213] width 4 height 4
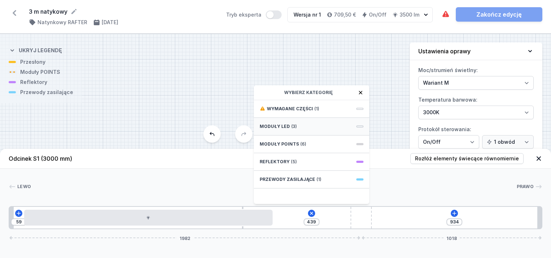
click at [312, 119] on div "Moduły LED (3)" at bounding box center [311, 127] width 115 height 18
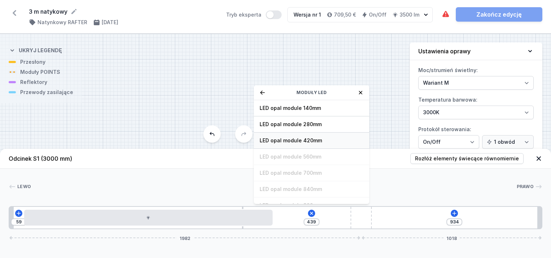
click at [311, 135] on div "LED opal module 420mm" at bounding box center [311, 141] width 115 height 16
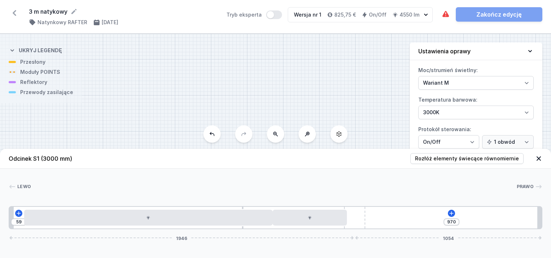
drag, startPoint x: 360, startPoint y: 214, endPoint x: 367, endPoint y: 213, distance: 7.4
click at [369, 213] on div "[CREDIT_CARD_NUMBER]" at bounding box center [275, 217] width 533 height 23
click at [331, 219] on div at bounding box center [309, 218] width 75 height 16
drag, startPoint x: 328, startPoint y: 196, endPoint x: 334, endPoint y: 199, distance: 7.1
click at [328, 197] on icon at bounding box center [328, 198] width 6 height 6
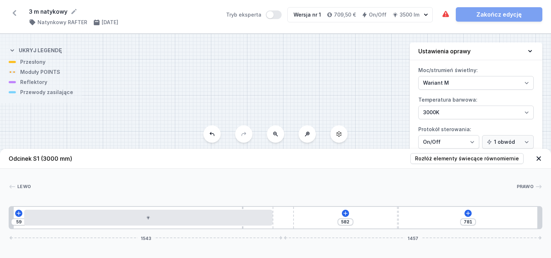
drag, startPoint x: 353, startPoint y: 213, endPoint x: 297, endPoint y: 212, distance: 56.2
click at [297, 212] on div "59 582 781 1543 1457" at bounding box center [275, 217] width 533 height 23
click at [345, 213] on icon at bounding box center [345, 213] width 4 height 4
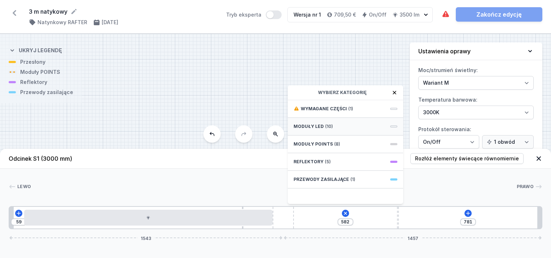
click at [333, 125] on div "Moduły LED (10)" at bounding box center [345, 127] width 115 height 18
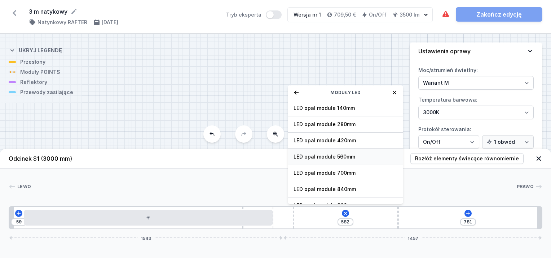
click at [345, 156] on span "LED opal module 560mm" at bounding box center [345, 156] width 104 height 7
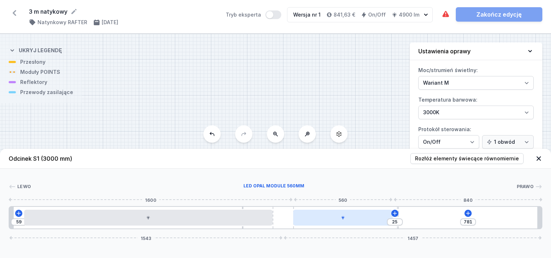
drag, startPoint x: 366, startPoint y: 210, endPoint x: 385, endPoint y: 213, distance: 18.6
click at [383, 214] on div at bounding box center [342, 218] width 99 height 16
drag, startPoint x: 426, startPoint y: 210, endPoint x: 414, endPoint y: 208, distance: 12.2
click at [421, 211] on div "59 9 13 781 1543 1457" at bounding box center [275, 217] width 533 height 23
click at [396, 207] on div "59 9 13 781 1543 1457" at bounding box center [275, 217] width 533 height 23
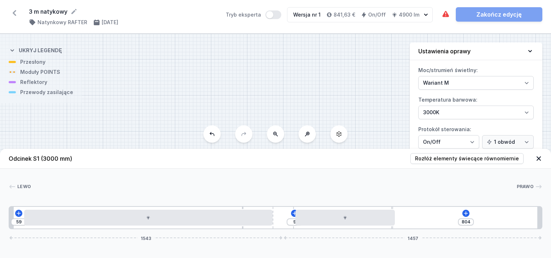
click at [398, 210] on div "59 9 804 1543 1457" at bounding box center [275, 217] width 533 height 23
drag, startPoint x: 392, startPoint y: 208, endPoint x: 412, endPoint y: 209, distance: 19.8
drag, startPoint x: 395, startPoint y: 208, endPoint x: 400, endPoint y: 209, distance: 5.1
click at [463, 209] on div "59 9 798 1543 1457" at bounding box center [275, 217] width 533 height 23
click at [465, 210] on button at bounding box center [466, 213] width 7 height 7
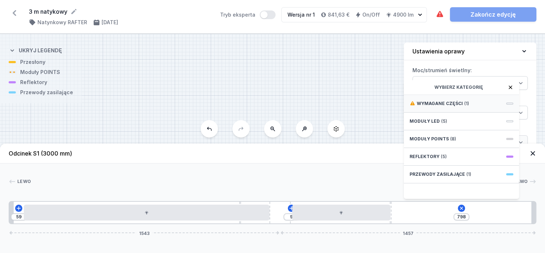
click at [442, 105] on div "Wymagane części (1)" at bounding box center [461, 104] width 115 height 18
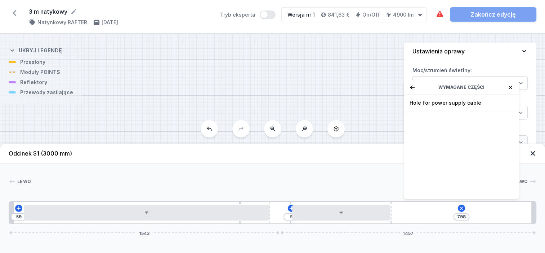
click at [418, 92] on div "Wymagane części" at bounding box center [461, 87] width 115 height 15
click at [509, 89] on icon at bounding box center [511, 87] width 4 height 4
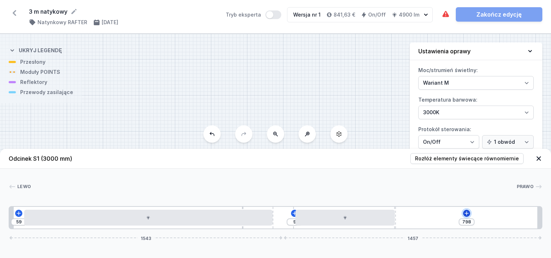
click at [464, 212] on icon at bounding box center [466, 213] width 6 height 6
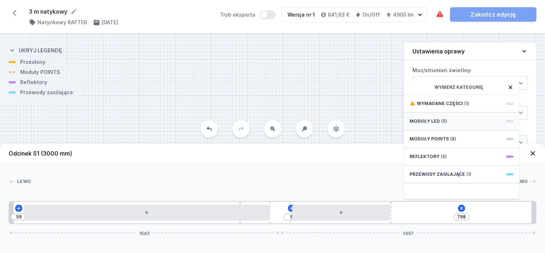
click at [435, 124] on span "Moduły LED" at bounding box center [425, 121] width 30 height 6
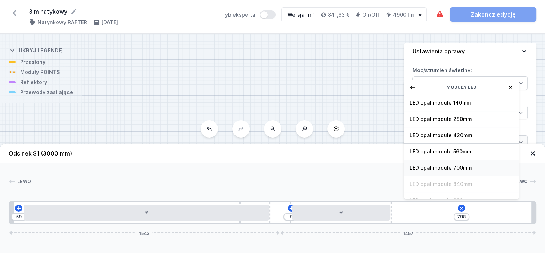
click at [455, 171] on span "LED opal module 700mm" at bounding box center [462, 167] width 104 height 7
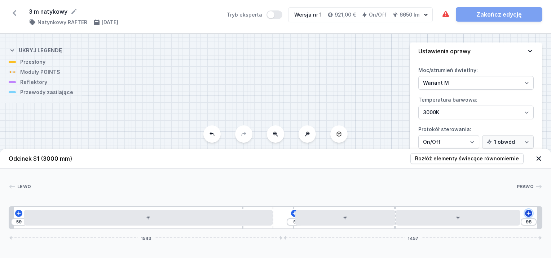
click at [530, 213] on icon at bounding box center [528, 213] width 6 height 6
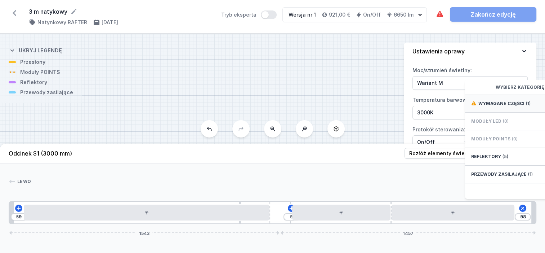
click at [510, 106] on span "Wymagane części" at bounding box center [501, 104] width 46 height 6
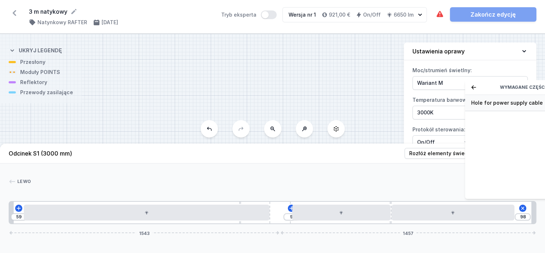
click at [517, 106] on span "Hole for power supply cable" at bounding box center [523, 102] width 104 height 7
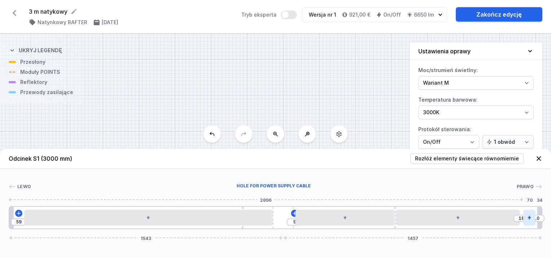
drag, startPoint x: 526, startPoint y: 212, endPoint x: 530, endPoint y: 214, distance: 3.7
click at [530, 213] on div at bounding box center [529, 218] width 12 height 16
click at [516, 218] on input "18" at bounding box center [521, 218] width 12 height 6
drag, startPoint x: 508, startPoint y: 215, endPoint x: 520, endPoint y: 212, distance: 13.0
click at [521, 212] on div "59 9 24 10 1543 1457" at bounding box center [275, 217] width 533 height 23
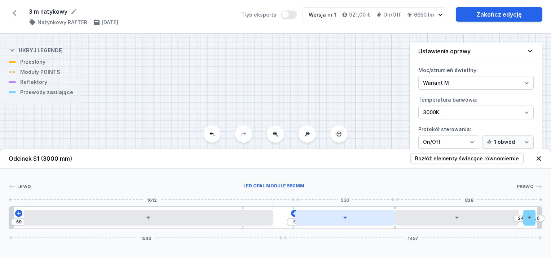
click at [295, 214] on div at bounding box center [344, 218] width 99 height 16
click at [306, 213] on div at bounding box center [343, 218] width 99 height 16
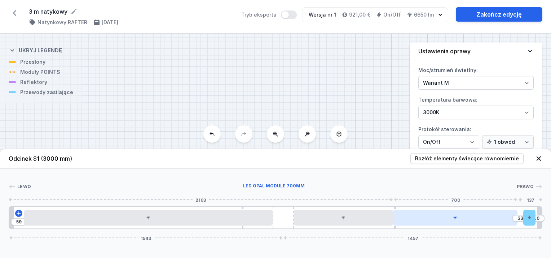
drag, startPoint x: 401, startPoint y: 217, endPoint x: 409, endPoint y: 218, distance: 8.1
click at [399, 218] on div at bounding box center [455, 218] width 124 height 16
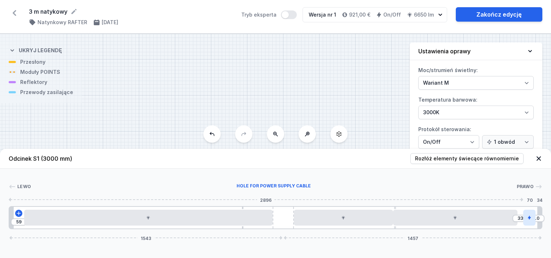
click at [532, 216] on div at bounding box center [529, 218] width 12 height 16
click at [532, 215] on div at bounding box center [529, 218] width 12 height 16
drag, startPoint x: 505, startPoint y: 196, endPoint x: 502, endPoint y: 202, distance: 6.8
click at [505, 197] on icon at bounding box center [504, 197] width 4 height 5
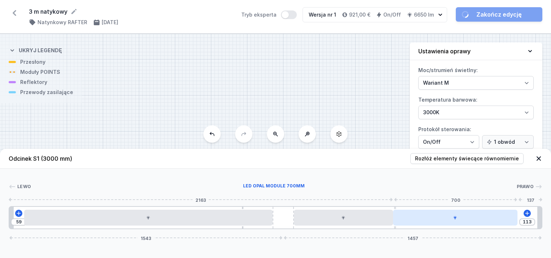
click at [494, 215] on div at bounding box center [455, 218] width 124 height 16
click at [490, 217] on div at bounding box center [455, 218] width 124 height 16
click at [484, 219] on div at bounding box center [455, 218] width 124 height 16
drag, startPoint x: 426, startPoint y: 227, endPoint x: 438, endPoint y: 223, distance: 12.8
click at [430, 226] on div "59 113 1543 1457" at bounding box center [275, 217] width 533 height 23
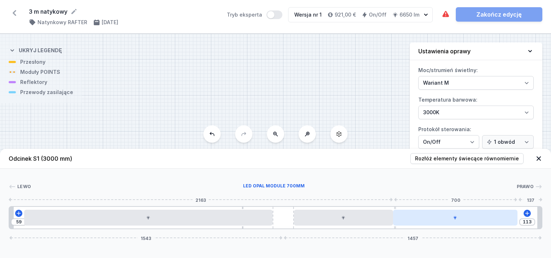
drag, startPoint x: 455, startPoint y: 221, endPoint x: 467, endPoint y: 221, distance: 11.9
click at [456, 221] on div at bounding box center [455, 218] width 124 height 16
drag, startPoint x: 492, startPoint y: 214, endPoint x: 500, endPoint y: 216, distance: 8.6
click at [493, 214] on div at bounding box center [455, 218] width 124 height 16
click at [500, 216] on div at bounding box center [455, 218] width 124 height 16
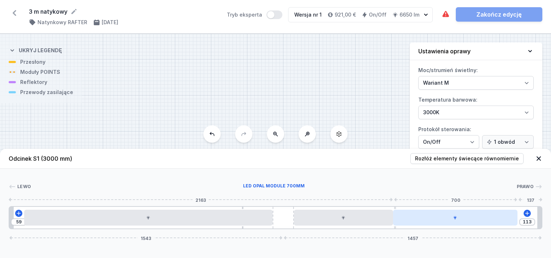
click at [499, 220] on div at bounding box center [455, 218] width 124 height 16
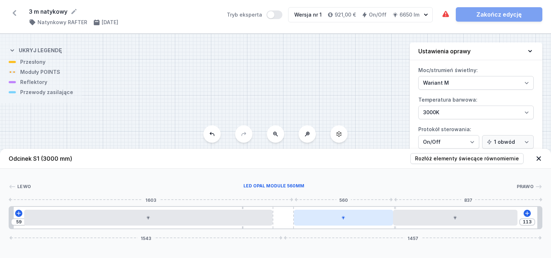
click at [385, 216] on div "59 113 1543 1457" at bounding box center [275, 217] width 533 height 23
click at [373, 217] on div at bounding box center [332, 218] width 99 height 16
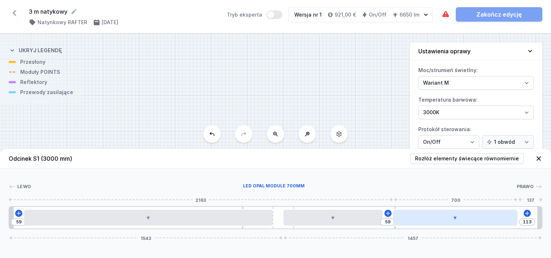
click at [486, 219] on div at bounding box center [455, 218] width 124 height 16
click at [484, 225] on div at bounding box center [444, 218] width 124 height 16
click at [495, 222] on div at bounding box center [444, 218] width 124 height 16
click at [473, 221] on div at bounding box center [444, 218] width 124 height 16
click at [447, 220] on div at bounding box center [444, 218] width 124 height 16
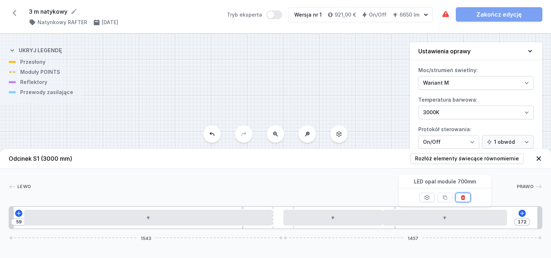
drag, startPoint x: 461, startPoint y: 199, endPoint x: 458, endPoint y: 202, distance: 4.6
click at [460, 199] on icon at bounding box center [463, 198] width 6 height 6
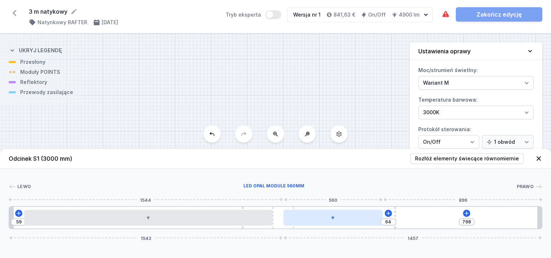
click at [373, 218] on div at bounding box center [332, 218] width 99 height 16
click at [338, 217] on div at bounding box center [332, 218] width 99 height 16
click at [346, 218] on div at bounding box center [332, 218] width 99 height 16
click at [349, 218] on div at bounding box center [332, 218] width 99 height 16
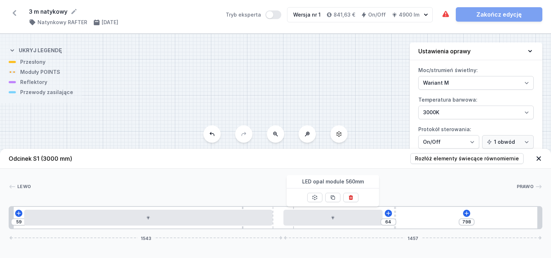
click at [352, 203] on div at bounding box center [350, 197] width 15 height 18
click at [350, 199] on icon at bounding box center [351, 197] width 4 height 5
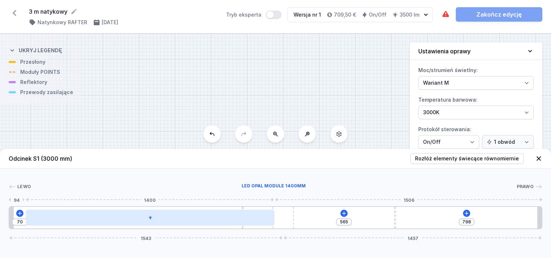
click at [262, 217] on div at bounding box center [150, 218] width 248 height 16
click at [231, 221] on div at bounding box center [150, 218] width 248 height 16
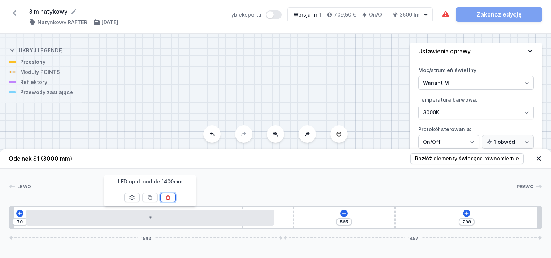
click at [172, 200] on button at bounding box center [167, 197] width 15 height 9
